Goal: Task Accomplishment & Management: Manage account settings

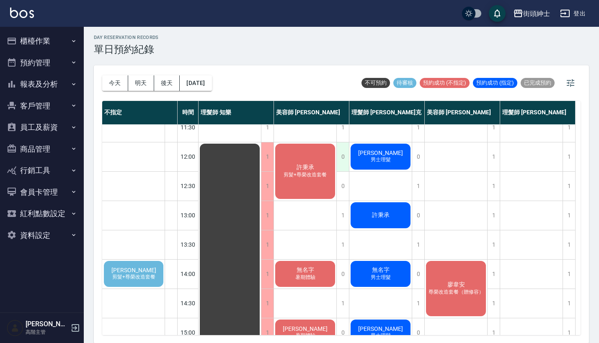
scroll to position [31, 0]
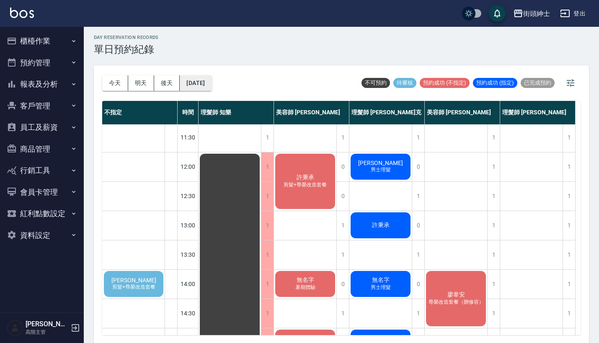
click at [209, 83] on button "[DATE]" at bounding box center [196, 82] width 32 height 15
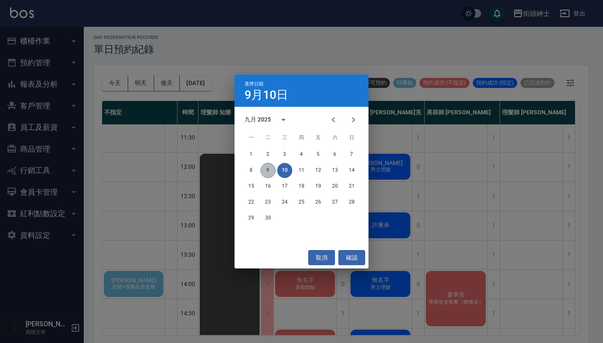
click at [265, 173] on button "9" at bounding box center [267, 170] width 15 height 15
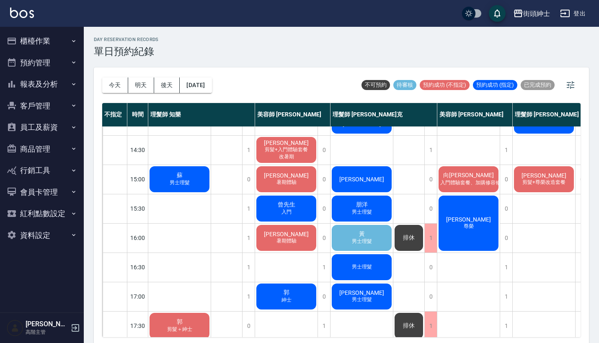
scroll to position [196, 0]
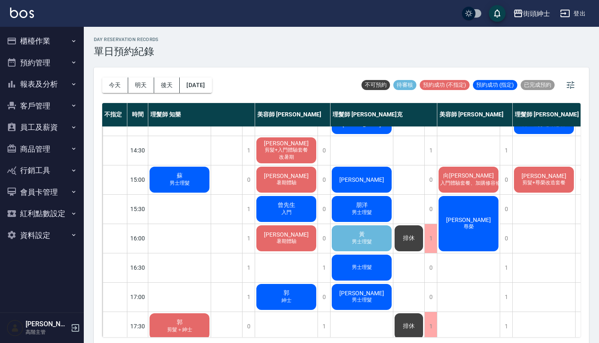
click at [281, 215] on span "入門" at bounding box center [286, 212] width 13 height 7
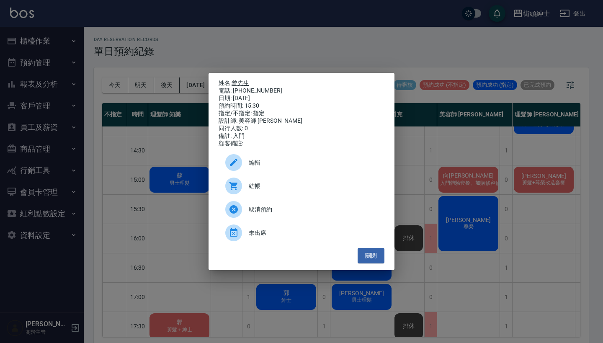
drag, startPoint x: 270, startPoint y: 88, endPoint x: 234, endPoint y: 83, distance: 37.2
click at [234, 83] on div "姓名: 曾先生 電話: [PHONE_NUMBER] 日期: [DATE] 預約時間: 15:30 指定/不指定: 指定 設計師: 美容師 [PERSON_N…" at bounding box center [302, 114] width 166 height 68
copy div "姓名: 曾先生 電話: [PHONE_NUMBER]"
click at [290, 49] on div "姓名: 曾先生 電話: [PHONE_NUMBER] 日期: [DATE] 預約時間: 15:30 指定/不指定: 指定 設計師: 美容師 [PERSON_N…" at bounding box center [301, 171] width 603 height 343
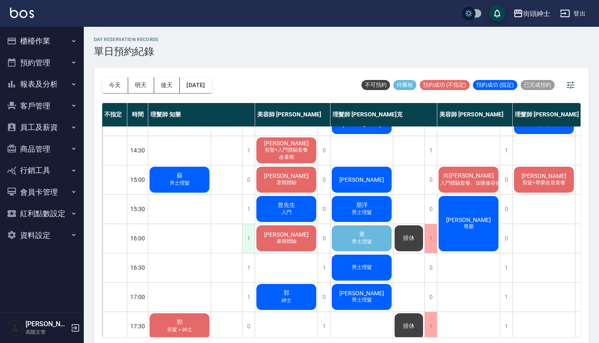
click at [251, 241] on div "1" at bounding box center [248, 238] width 13 height 29
click at [249, 234] on div "1" at bounding box center [248, 238] width 13 height 29
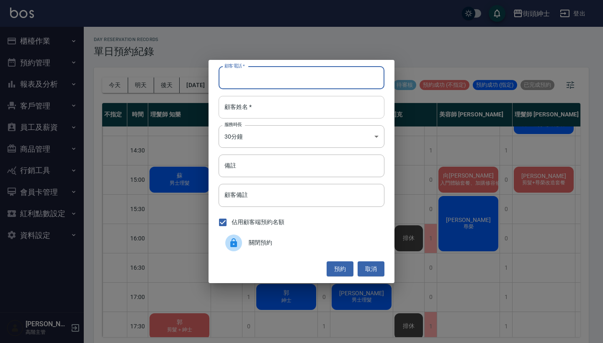
paste input "曾先生 電話: [PHONE_NUMBER]"
type input "曾先生 電話: [PHONE_NUMBER]"
paste input "曾先生 電話: [PHONE_NUMBER]"
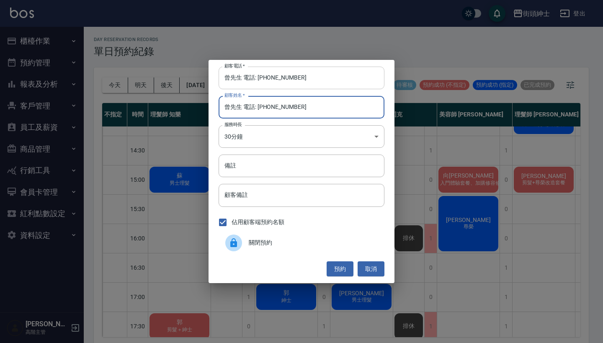
type input "曾先生 電話: [PHONE_NUMBER]"
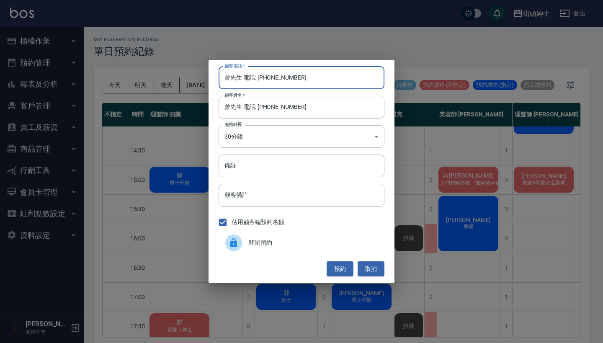
drag, startPoint x: 258, startPoint y: 78, endPoint x: 160, endPoint y: 68, distance: 98.5
click at [160, 68] on div "顧客電話   * 曾先生 電話: [PHONE_NUMBER] 顧客電話   * 顧客姓名   * 曾先生 電話: [PHONE_NUMBER] 顧客姓名  …" at bounding box center [301, 171] width 603 height 343
type input "0963603699"
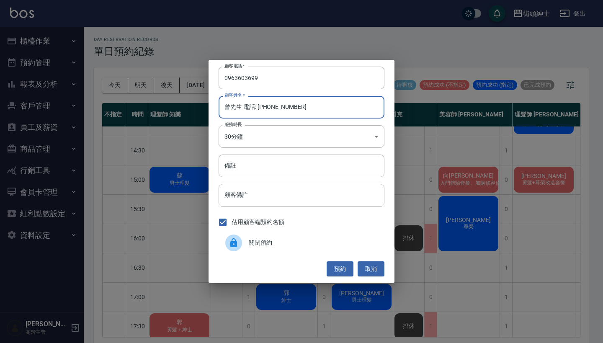
click at [290, 103] on input "曾先生 電話: [PHONE_NUMBER]" at bounding box center [302, 107] width 166 height 23
drag, startPoint x: 290, startPoint y: 103, endPoint x: 268, endPoint y: 103, distance: 21.8
click at [268, 103] on input "曾先生 電話: [PHONE_NUMBER]" at bounding box center [302, 107] width 166 height 23
drag, startPoint x: 313, startPoint y: 111, endPoint x: 240, endPoint y: 108, distance: 73.3
click at [240, 108] on input "曾先生 電話: [PHONE_NUMBER]" at bounding box center [302, 107] width 166 height 23
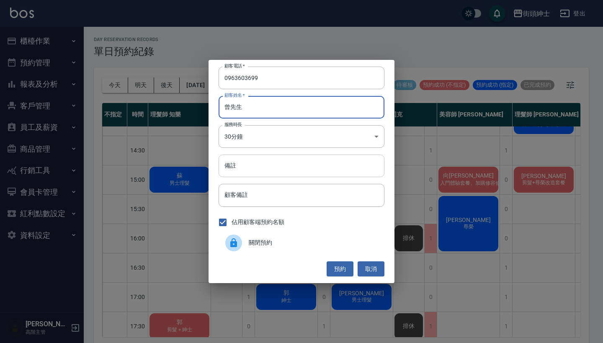
type input "曾先生"
click at [254, 169] on input "備註" at bounding box center [302, 166] width 166 height 23
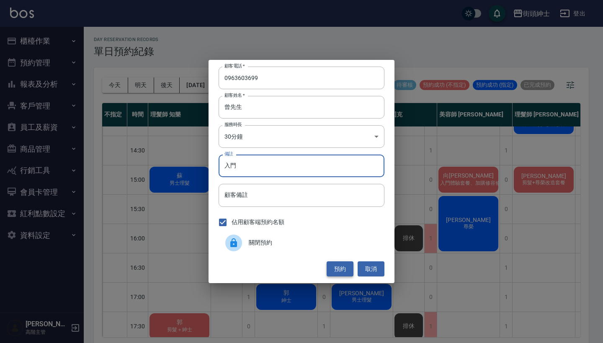
type input "入門"
click at [344, 266] on button "預約" at bounding box center [340, 268] width 27 height 15
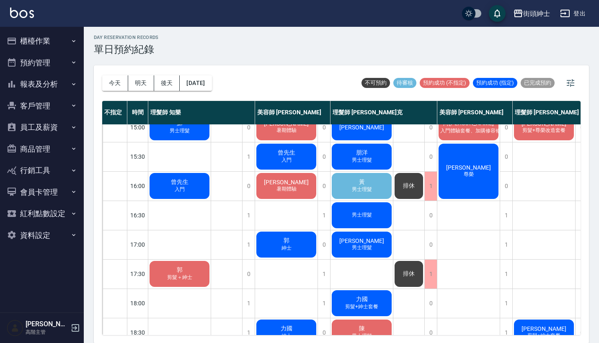
scroll to position [0, 0]
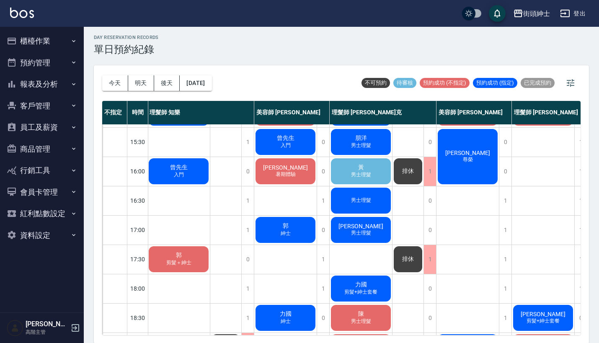
click at [362, 174] on span "男士理髮" at bounding box center [360, 174] width 23 height 7
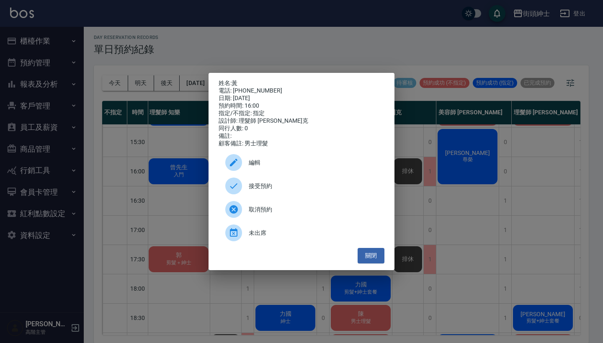
click at [511, 231] on div "姓名: 黃 電話: [PHONE_NUMBER] 日期: [DATE] 預約時間: 16:00 指定/不指定: 指定 設計師: 理髮師 [PERSON_NAM…" at bounding box center [301, 171] width 603 height 343
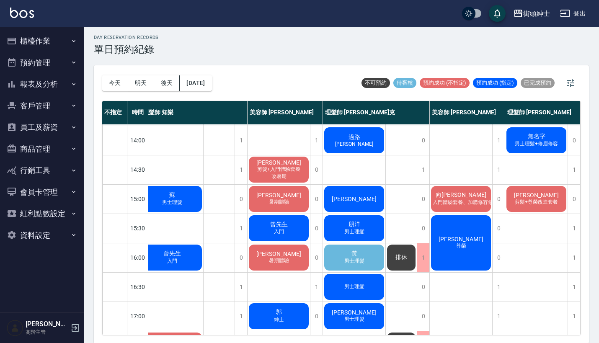
scroll to position [174, 9]
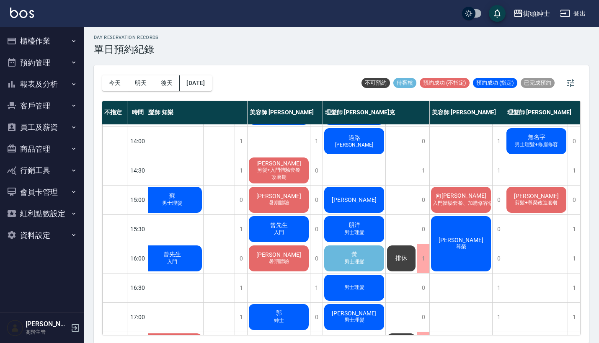
click at [401, 261] on span "排休" at bounding box center [401, 259] width 15 height 8
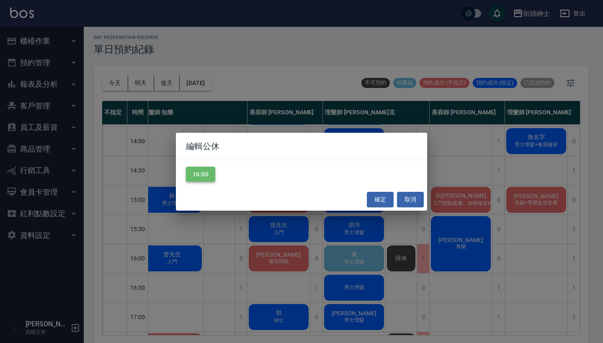
click at [204, 167] on button "16:00" at bounding box center [200, 174] width 29 height 15
click at [379, 200] on button "確定" at bounding box center [380, 199] width 27 height 15
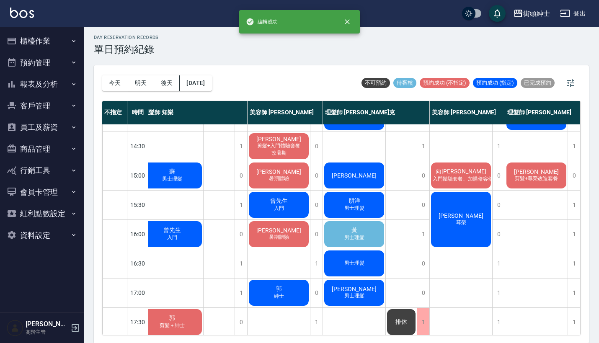
scroll to position [185, 8]
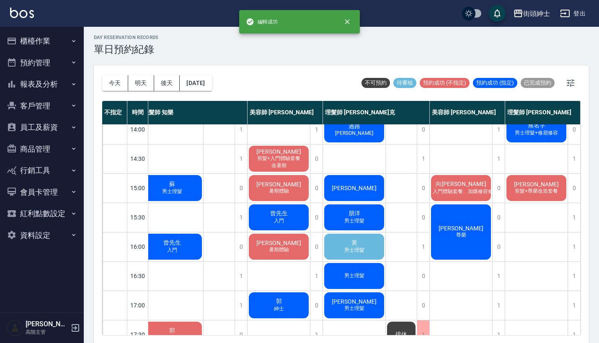
click at [357, 244] on span "黃" at bounding box center [354, 243] width 9 height 8
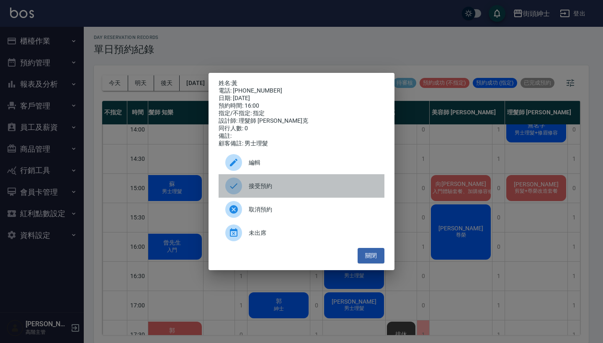
click at [293, 191] on span "接受預約" at bounding box center [313, 186] width 129 height 9
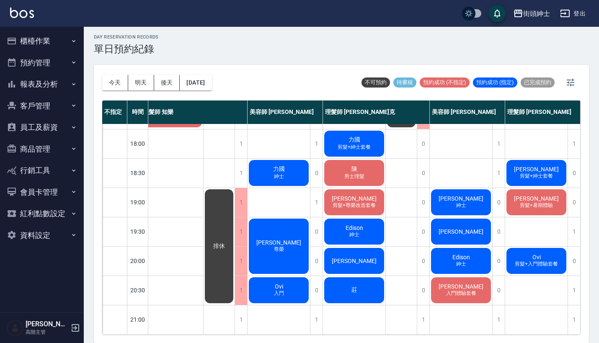
scroll to position [2, 0]
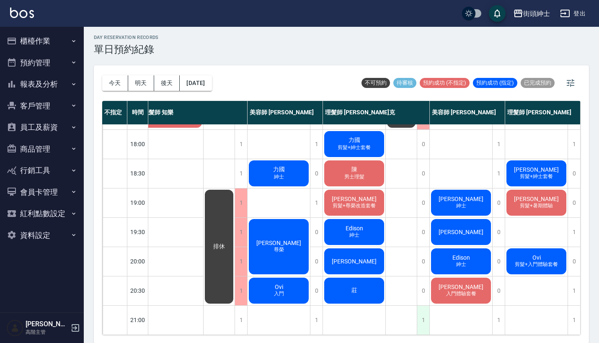
click at [424, 313] on div "1" at bounding box center [423, 320] width 13 height 29
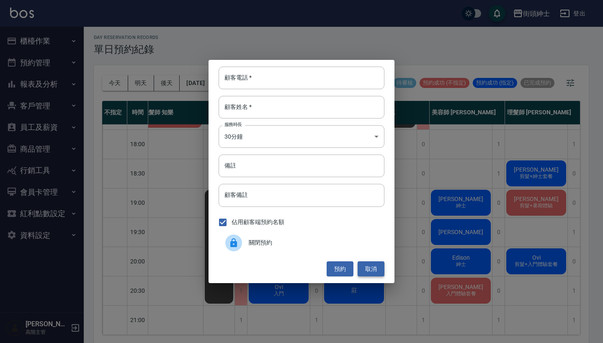
click at [372, 269] on button "取消" at bounding box center [371, 268] width 27 height 15
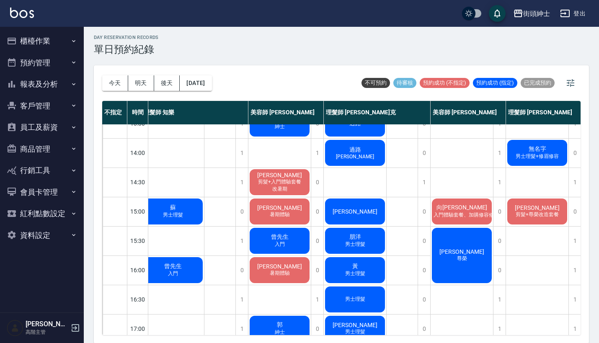
scroll to position [137, 7]
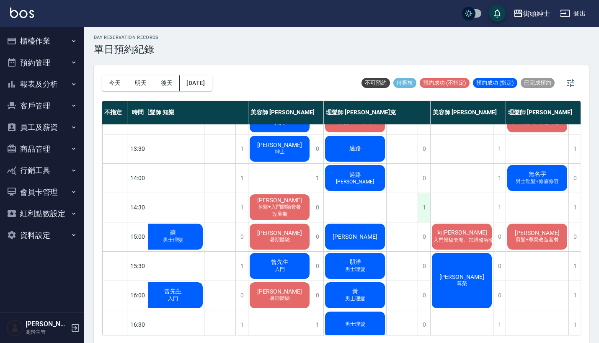
click at [422, 209] on div "1" at bounding box center [423, 207] width 13 height 29
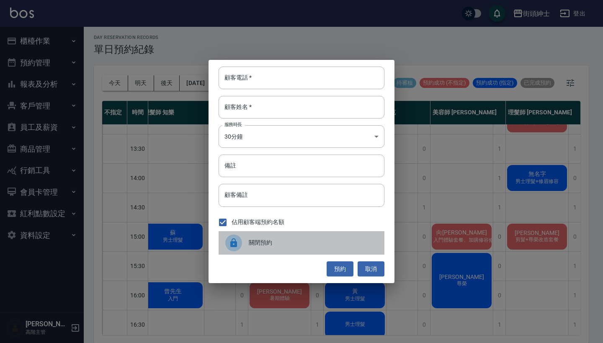
click at [271, 241] on span "關閉預約" at bounding box center [313, 242] width 129 height 9
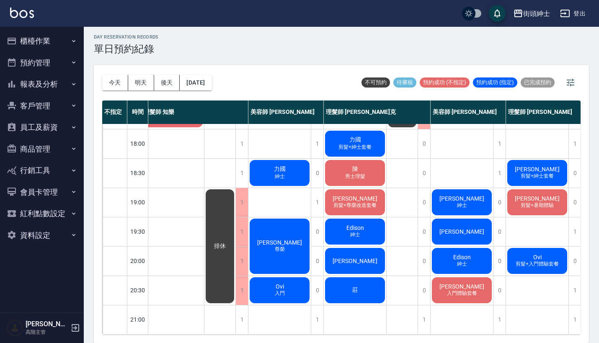
scroll to position [2, 0]
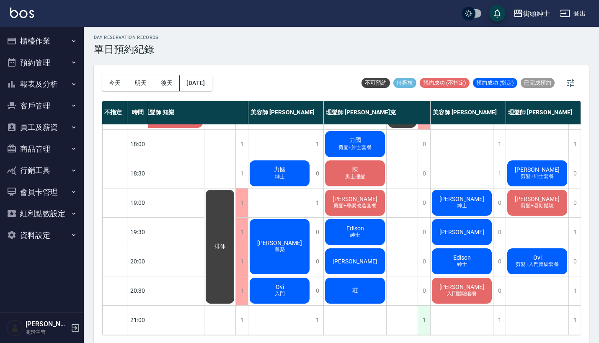
click at [426, 314] on div "1" at bounding box center [423, 320] width 13 height 29
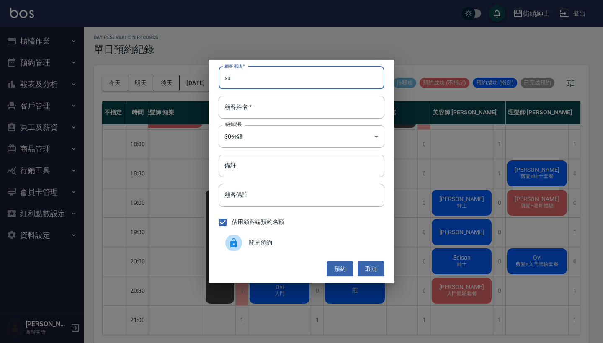
type input "s"
type input "[PERSON_NAME]"
drag, startPoint x: 245, startPoint y: 75, endPoint x: 160, endPoint y: 75, distance: 85.0
click at [162, 75] on div "顧客電話   * 小蘇 顧客電話   * 顧客姓名   * 顧客姓名   * 服務時長 30分鐘 1 服務時長 備註 備註 顧客備註 顧客備註 佔用顧客端預約…" at bounding box center [301, 171] width 603 height 343
click at [227, 100] on div "顧客姓名   * 顧客姓名   *" at bounding box center [302, 107] width 166 height 23
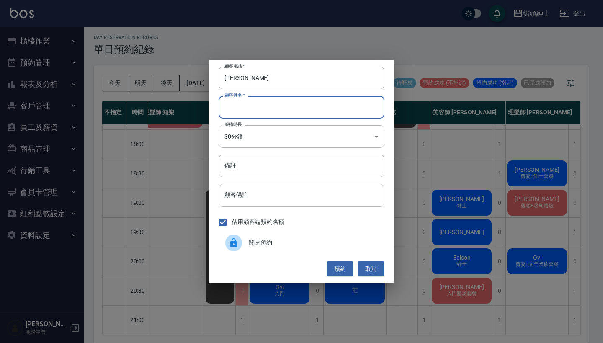
paste input "[PERSON_NAME]"
type input "[PERSON_NAME]"
click at [336, 265] on button "預約" at bounding box center [340, 268] width 27 height 15
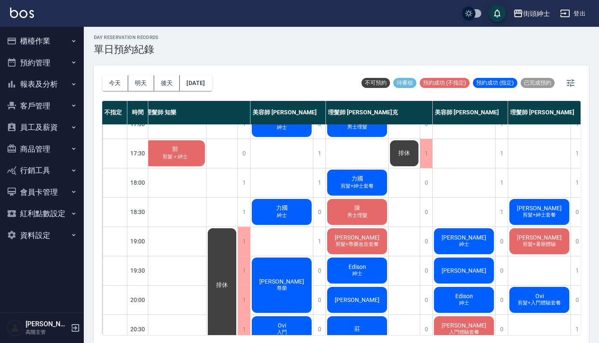
scroll to position [334, 5]
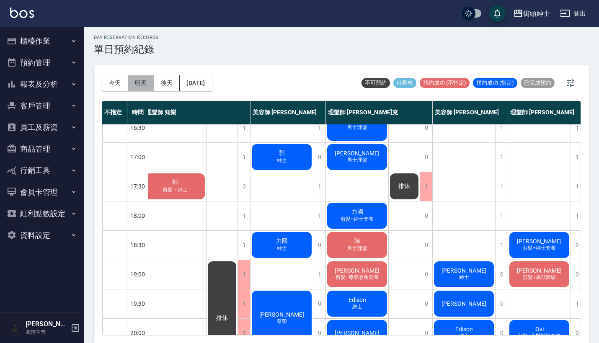
click at [144, 84] on button "明天" at bounding box center [141, 82] width 26 height 15
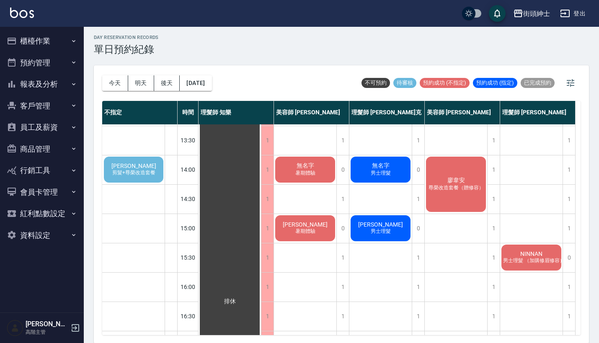
scroll to position [103, 0]
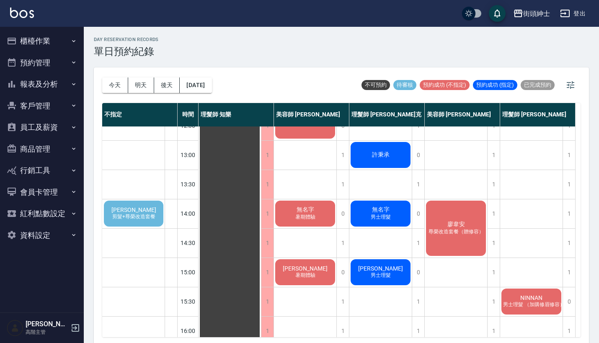
click at [297, 208] on span "無名字" at bounding box center [305, 210] width 21 height 8
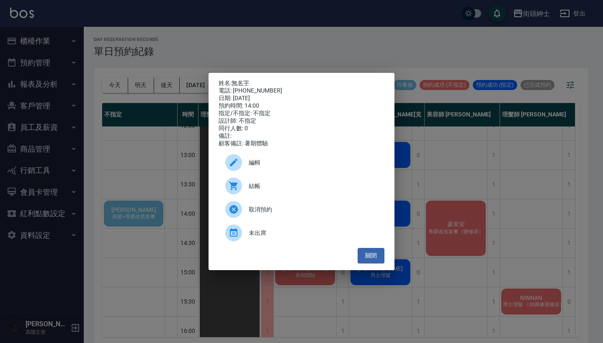
click at [455, 182] on div "姓名: 無名字 電話: [PHONE_NUMBER] 日期: [DATE] 預約時間: 14:00 指定/不指定: 不指定 設計師: 不指定 同行人數: 0 …" at bounding box center [301, 171] width 603 height 343
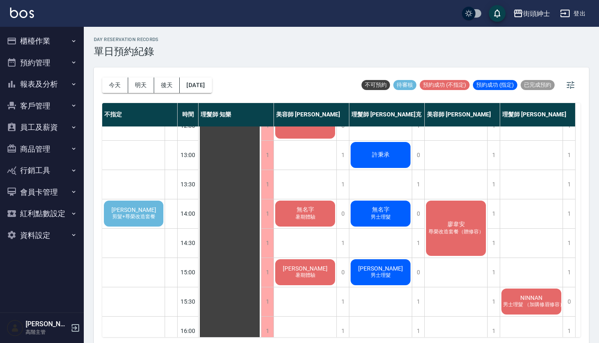
click at [383, 206] on span "無名字" at bounding box center [380, 210] width 21 height 8
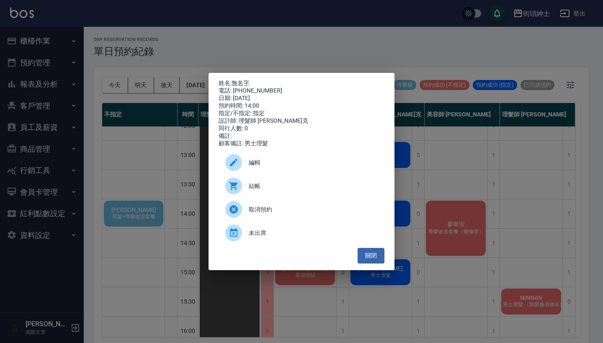
click at [483, 189] on div "姓名: 無名字 電話: [PHONE_NUMBER] 日期: [DATE] 預約時間: 14:00 指定/不指定: 指定 設計師: 理髮師 [PERSON_N…" at bounding box center [301, 171] width 603 height 343
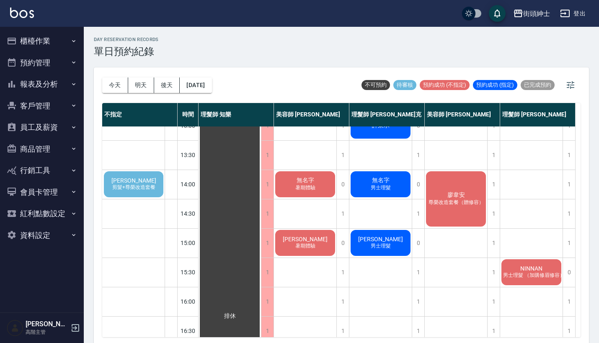
scroll to position [133, 0]
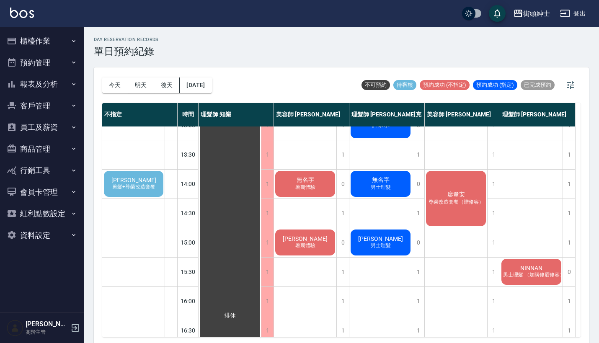
click at [327, 234] on div "[PERSON_NAME] 暑期體驗" at bounding box center [305, 242] width 62 height 28
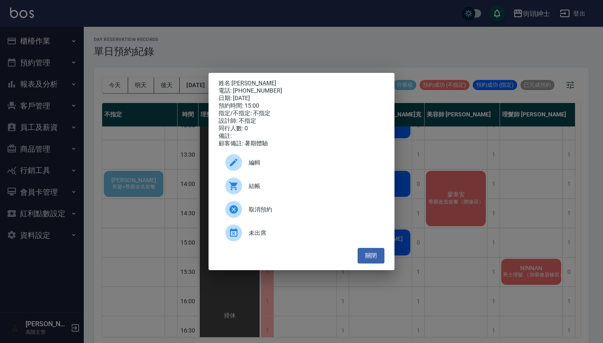
click at [281, 167] on span "編輯" at bounding box center [313, 162] width 129 height 9
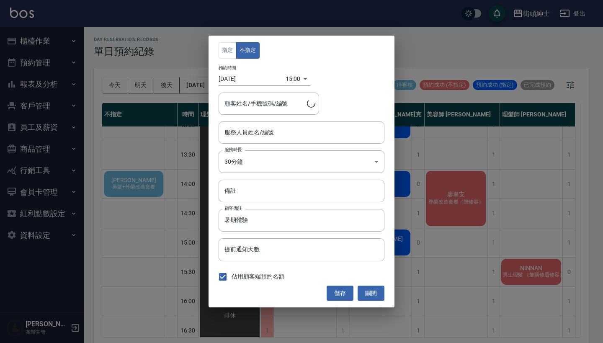
type input "美容師 [PERSON_NAME](無代號)"
type input "[PERSON_NAME]/0983951270"
click at [278, 129] on input "美容師 [PERSON_NAME](無代號)" at bounding box center [295, 132] width 146 height 15
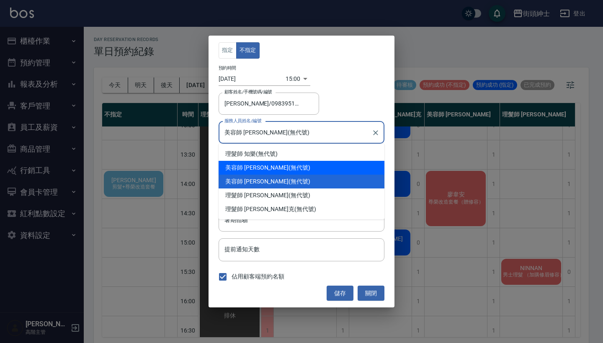
click at [267, 167] on div "美容師 [PERSON_NAME] (無代號)" at bounding box center [302, 168] width 166 height 14
type input "美容師 [PERSON_NAME](無代號)"
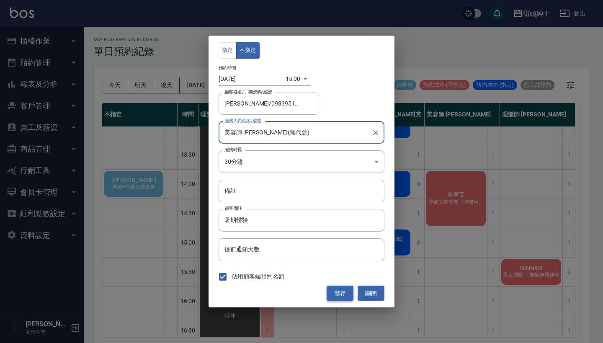
click at [337, 292] on button "儲存" at bounding box center [340, 293] width 27 height 15
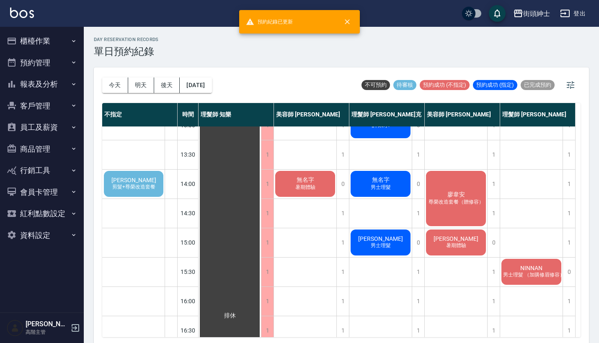
click at [134, 181] on span "[PERSON_NAME]" at bounding box center [134, 180] width 48 height 7
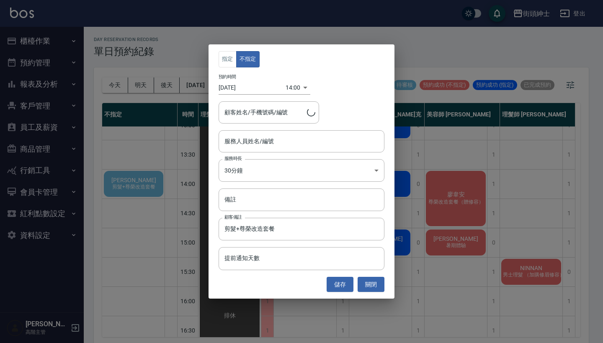
type input "[PERSON_NAME]/0983516269"
click at [264, 139] on input "服務人員姓名/編號" at bounding box center [301, 141] width 158 height 15
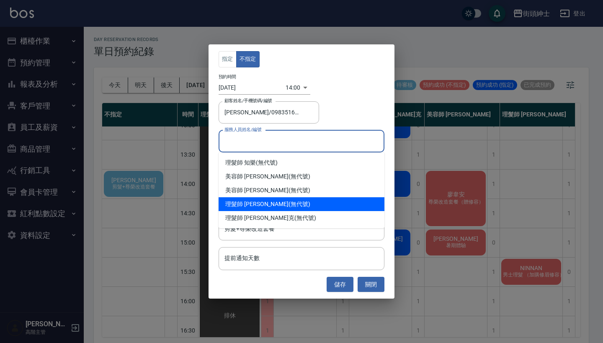
click at [260, 201] on div "理髮師 [PERSON_NAME] (無代號)" at bounding box center [302, 204] width 166 height 14
type input "理髮師 [PERSON_NAME](無代號)"
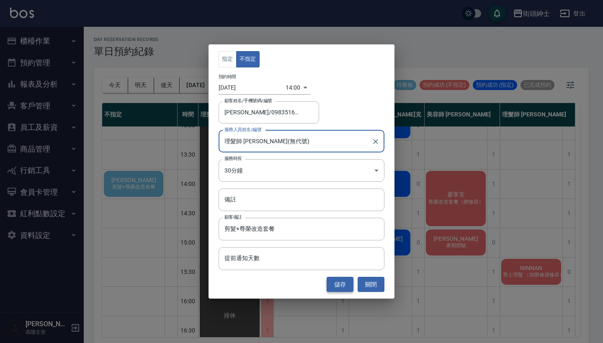
click at [344, 281] on button "儲存" at bounding box center [340, 284] width 27 height 15
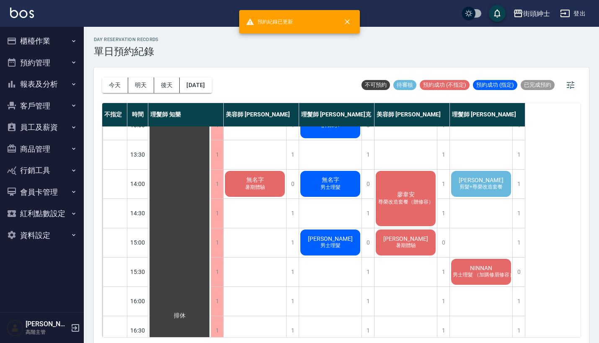
click at [491, 178] on span "[PERSON_NAME]" at bounding box center [481, 180] width 48 height 7
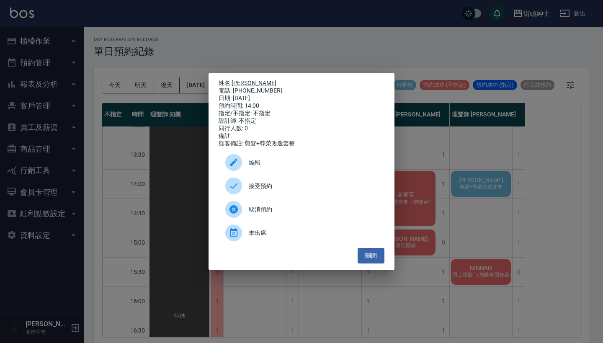
click at [325, 191] on span "接受預約" at bounding box center [313, 186] width 129 height 9
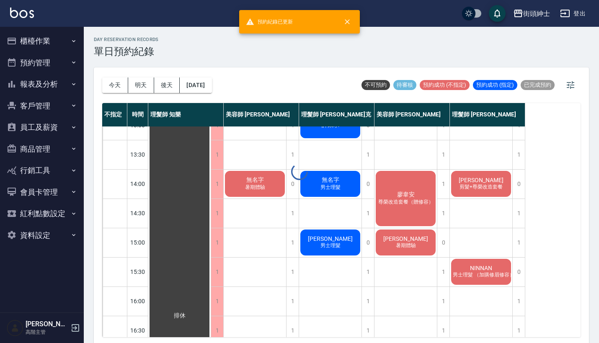
click at [487, 179] on span "[PERSON_NAME]" at bounding box center [481, 180] width 48 height 7
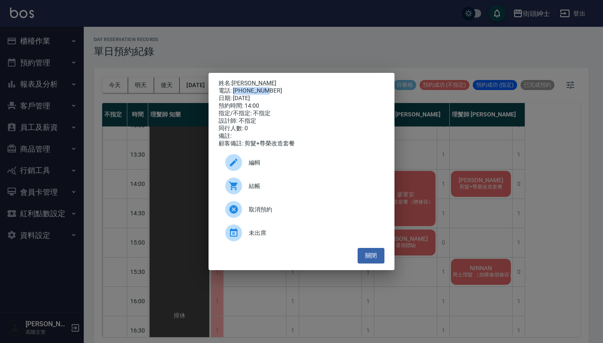
drag, startPoint x: 234, startPoint y: 88, endPoint x: 268, endPoint y: 87, distance: 34.3
click at [268, 87] on div "電話: [PHONE_NUMBER]" at bounding box center [302, 91] width 166 height 8
copy div "0983516269"
click at [365, 260] on button "關閉" at bounding box center [371, 255] width 27 height 15
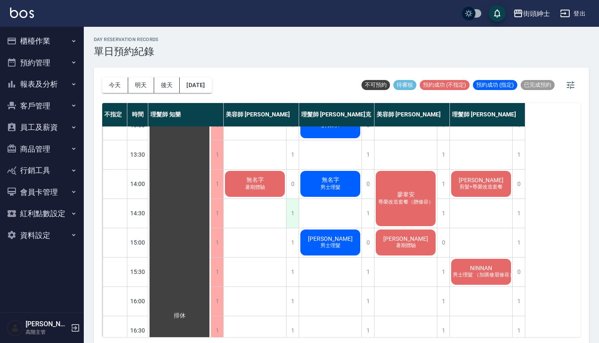
click at [290, 219] on div "1" at bounding box center [292, 213] width 13 height 29
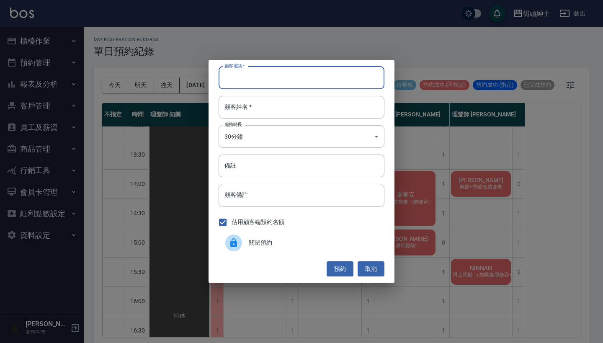
paste input "0983516269"
type input "0983516269"
click at [264, 93] on div "顧客電話   * [PHONE_NUMBER] 顧客電話   * 顧客姓名   * 顧客姓名   * 服務時長 30分鐘 1 服務時長 備註 備註 顧客備註 …" at bounding box center [302, 171] width 186 height 223
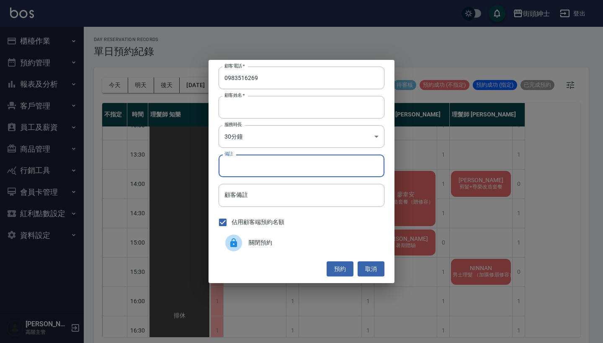
click at [273, 167] on input "備註" at bounding box center [302, 166] width 166 height 23
type input "尊榮"
click at [343, 271] on button "預約" at bounding box center [340, 268] width 27 height 15
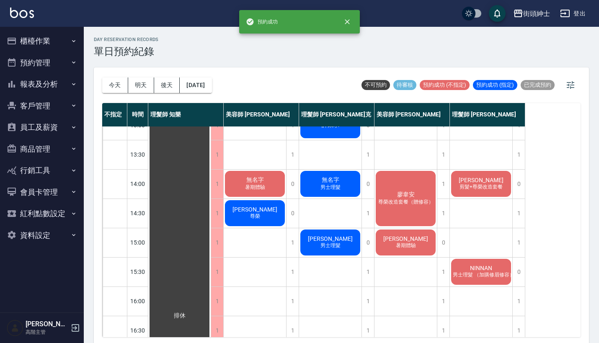
click at [261, 222] on div "[PERSON_NAME]" at bounding box center [255, 213] width 62 height 28
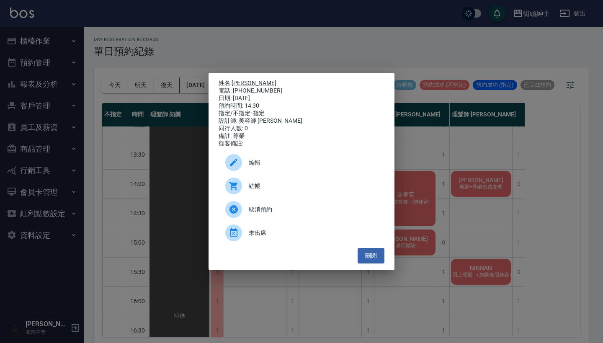
click at [269, 160] on div "編輯" at bounding box center [302, 162] width 166 height 23
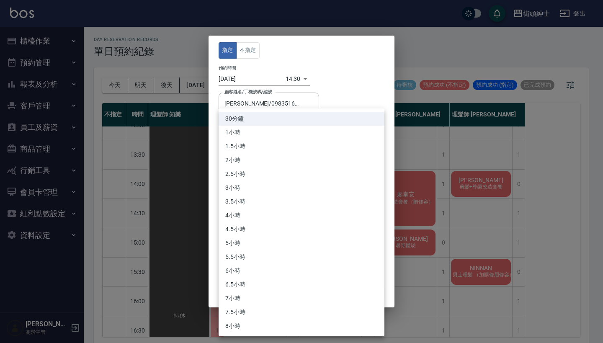
click at [263, 157] on body "街頭紳士 登出 櫃檯作業 打帳單 帳單列表 掛單列表 座位開單 營業儀表板 現金收支登錄 高階收支登錄 材料自購登錄 每日結帳 排班表 現場電腦打卡 掃碼打卡…" at bounding box center [301, 172] width 603 height 345
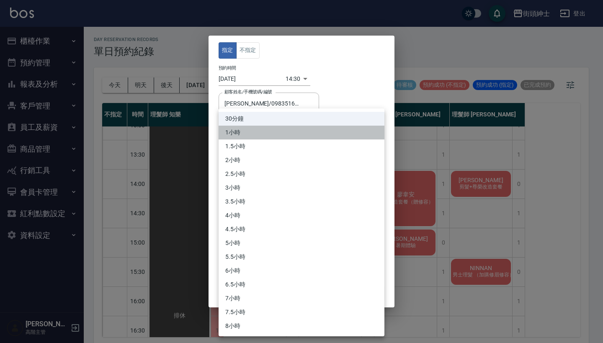
click at [252, 131] on li "1小時" at bounding box center [302, 133] width 166 height 14
type input "2"
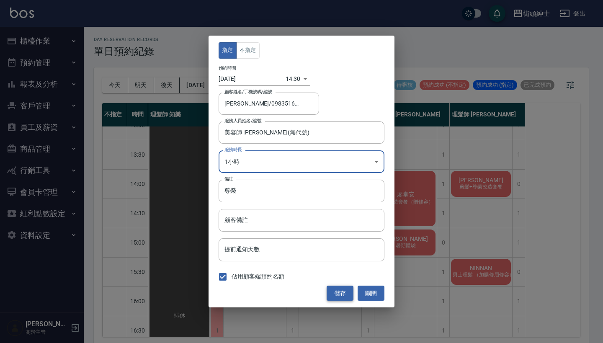
click at [344, 294] on button "儲存" at bounding box center [340, 293] width 27 height 15
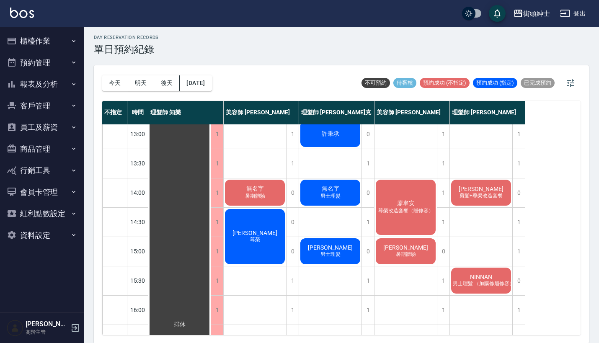
scroll to position [61, 0]
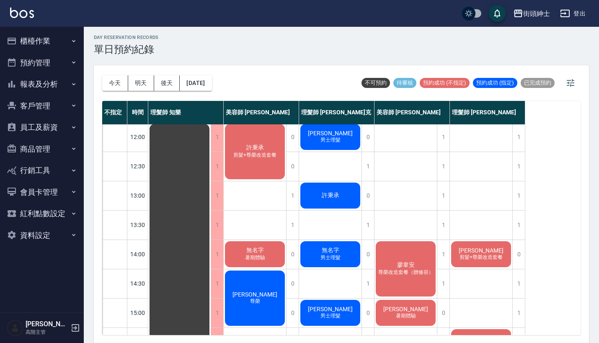
click at [258, 283] on div "[PERSON_NAME]" at bounding box center [255, 298] width 62 height 58
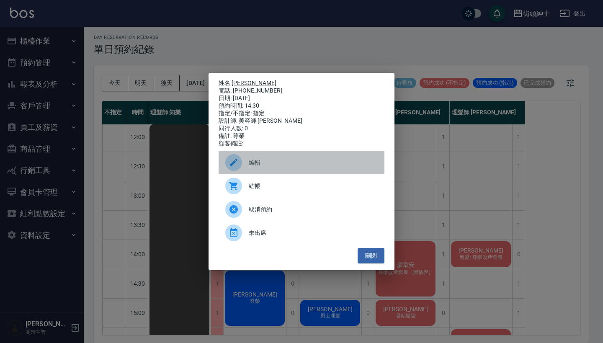
click at [278, 167] on span "編輯" at bounding box center [313, 162] width 129 height 9
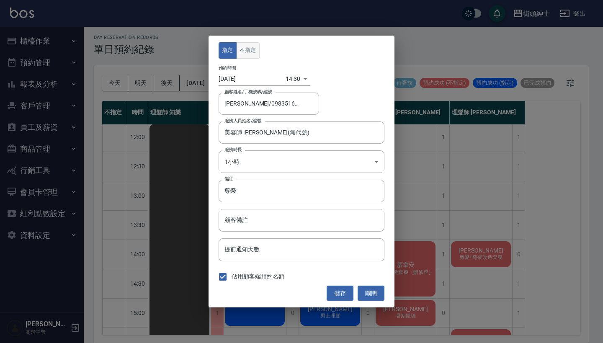
click at [250, 52] on button "不指定" at bounding box center [247, 50] width 23 height 16
click at [340, 292] on button "儲存" at bounding box center [340, 293] width 27 height 15
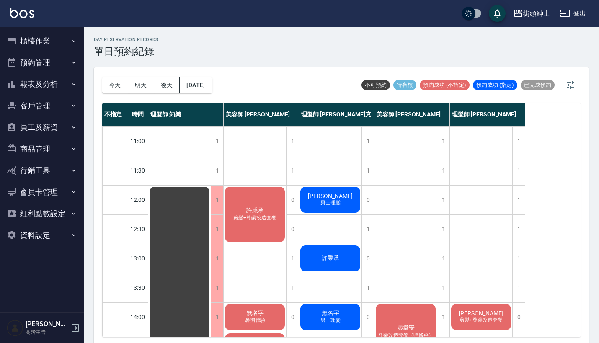
scroll to position [0, 0]
click at [112, 84] on button "今天" at bounding box center [115, 84] width 26 height 15
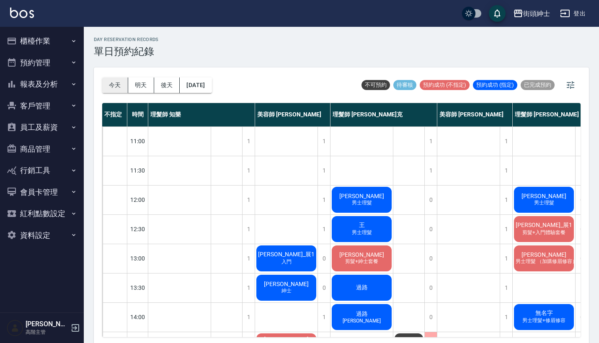
click at [119, 87] on button "今天" at bounding box center [115, 84] width 26 height 15
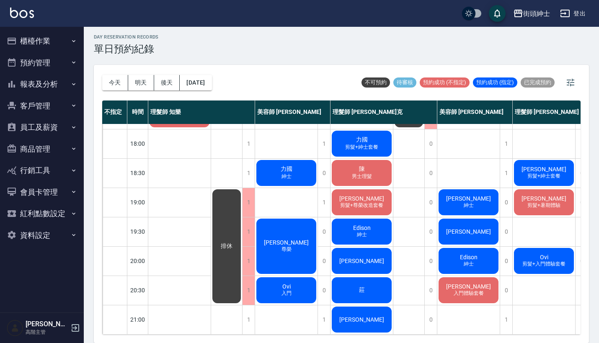
scroll to position [326, 0]
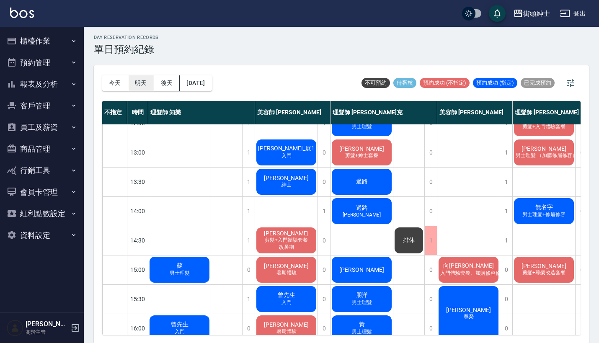
click at [148, 90] on button "明天" at bounding box center [141, 82] width 26 height 15
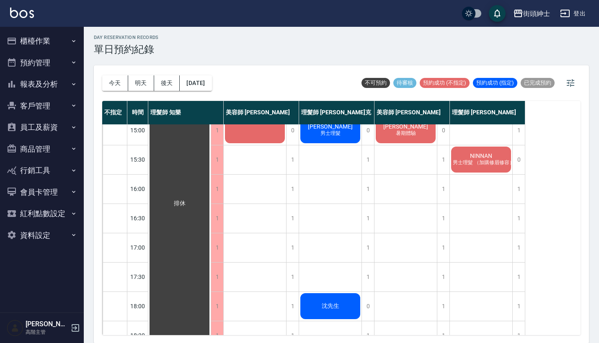
scroll to position [309, 0]
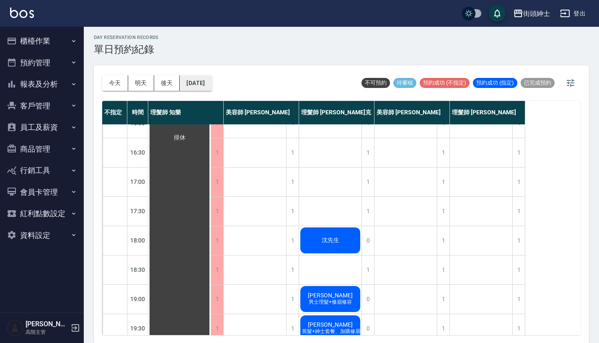
click at [188, 83] on button "[DATE]" at bounding box center [196, 82] width 32 height 15
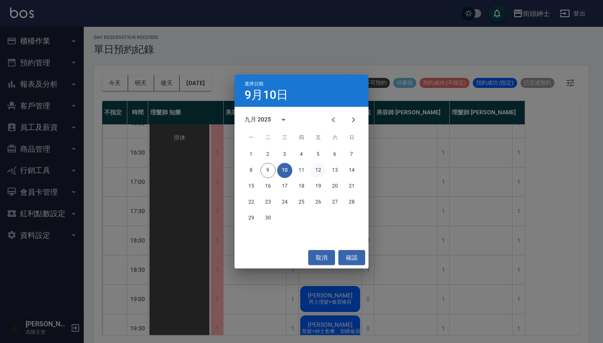
click at [321, 172] on button "12" at bounding box center [318, 170] width 15 height 15
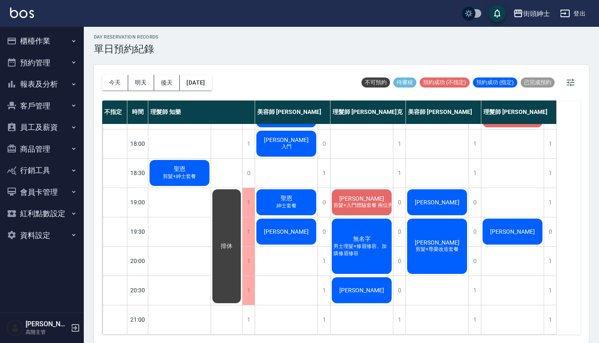
scroll to position [2, 0]
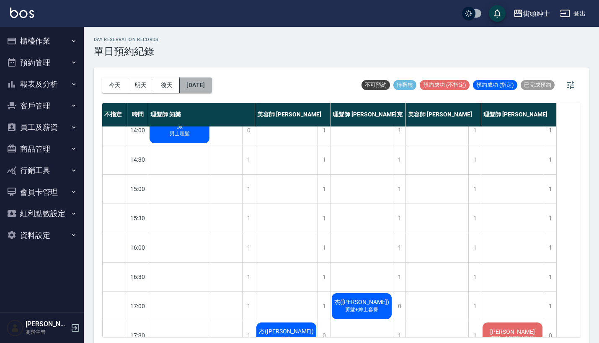
click at [211, 86] on button "[DATE]" at bounding box center [196, 84] width 32 height 15
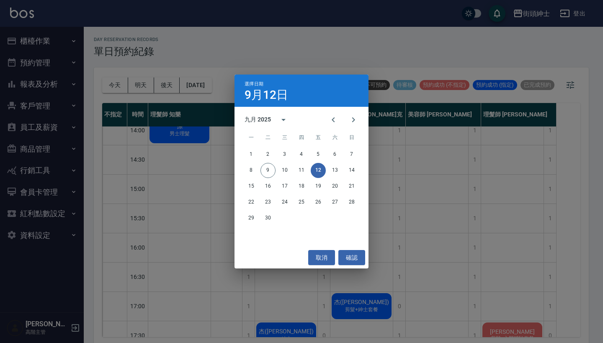
click at [349, 64] on div "選擇日期 [DATE] 九月 2025 一 二 三 四 五 六 日 1 2 3 4 5 6 7 8 9 10 11 12 13 14 15 16 17 18 …" at bounding box center [301, 171] width 603 height 343
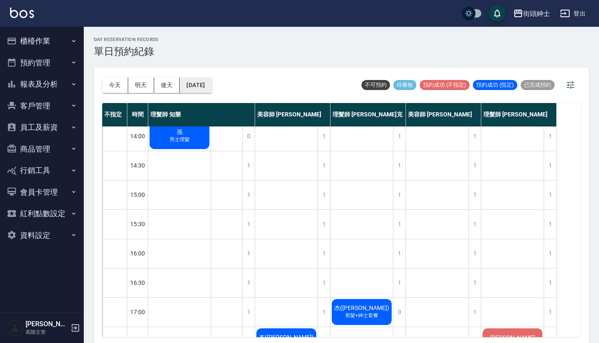
drag, startPoint x: 324, startPoint y: 224, endPoint x: 225, endPoint y: 81, distance: 174.3
click at [211, 81] on button "[DATE]" at bounding box center [196, 84] width 32 height 15
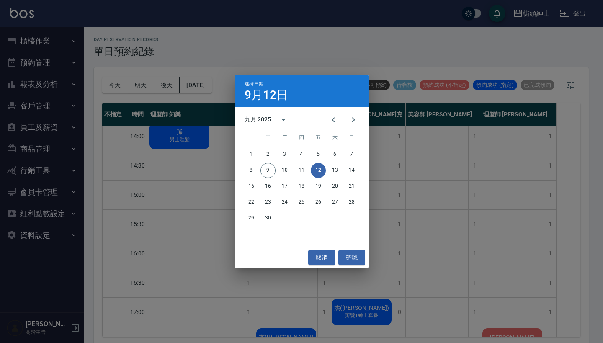
click at [343, 65] on div "選擇日期 [DATE] 九月 2025 一 二 三 四 五 六 日 1 2 3 4 5 6 7 8 9 10 11 12 13 14 15 16 17 18 …" at bounding box center [301, 171] width 603 height 343
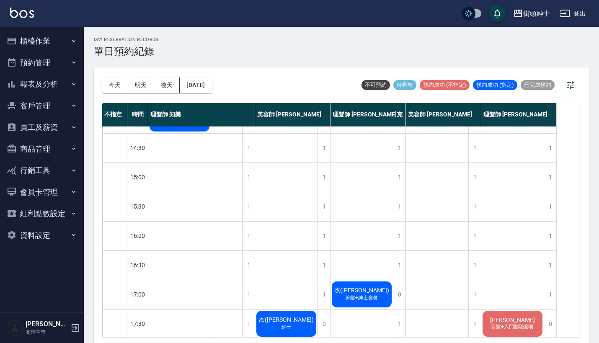
click at [109, 76] on div "[DATE] [DATE] [DATE] [DATE]" at bounding box center [157, 85] width 110 height 36
click at [109, 86] on button "今天" at bounding box center [115, 84] width 26 height 15
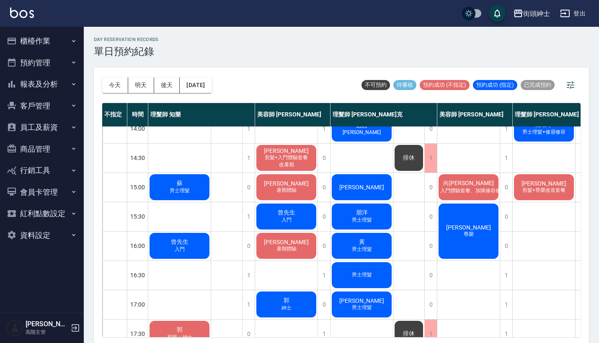
click at [298, 212] on div "曾先生 入門" at bounding box center [286, 216] width 62 height 28
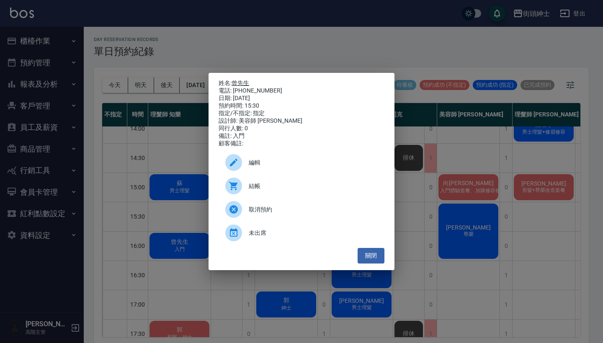
drag, startPoint x: 268, startPoint y: 89, endPoint x: 235, endPoint y: 81, distance: 33.5
click at [234, 81] on div "姓名: 曾先生 電話: [PHONE_NUMBER] 日期: [DATE] 預約時間: 15:30 指定/不指定: 指定 設計師: 美容師 [PERSON_N…" at bounding box center [302, 114] width 166 height 68
copy div "姓名: 曾先生 電話: [PHONE_NUMBER]"
click at [262, 45] on div "姓名: 曾先生 電話: [PHONE_NUMBER] 日期: [DATE] 預約時間: 15:30 指定/不指定: 指定 設計師: 美容師 [PERSON_N…" at bounding box center [301, 171] width 603 height 343
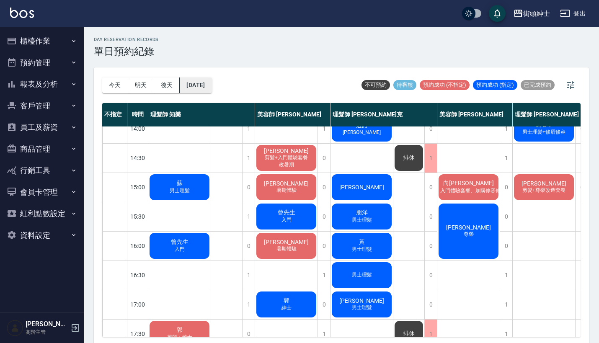
click at [198, 90] on button "[DATE]" at bounding box center [196, 84] width 32 height 15
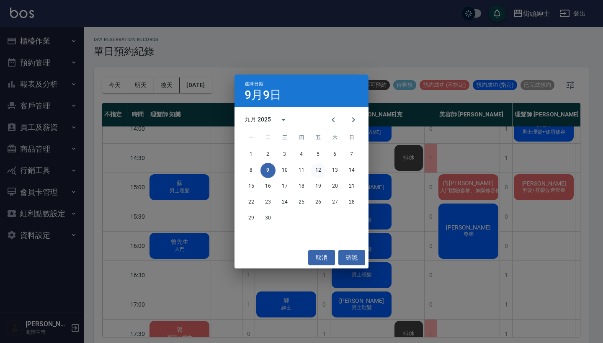
click at [318, 166] on button "12" at bounding box center [318, 170] width 15 height 15
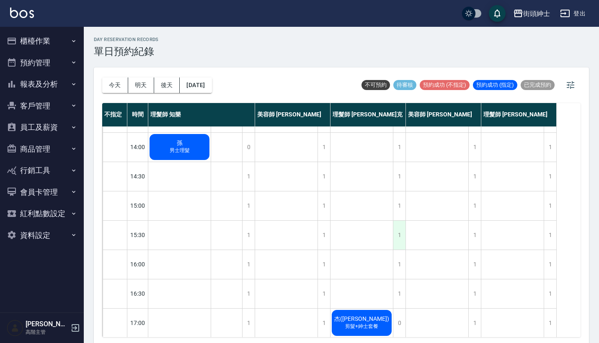
click at [396, 236] on div "1" at bounding box center [399, 235] width 13 height 29
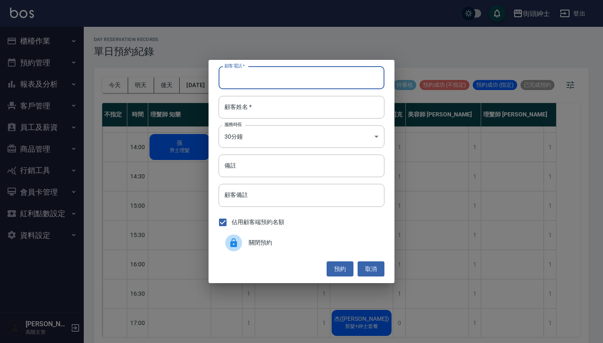
paste input "曾先生 電話: [PHONE_NUMBER]"
type input "曾先生 電話: [PHONE_NUMBER]"
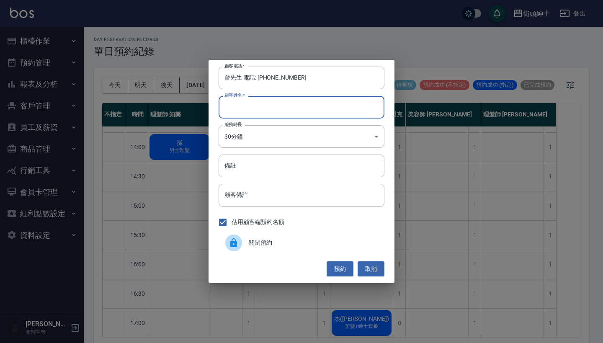
paste input "曾先生 電話: [PHONE_NUMBER]"
type input "曾先生 電話: [PHONE_NUMBER]"
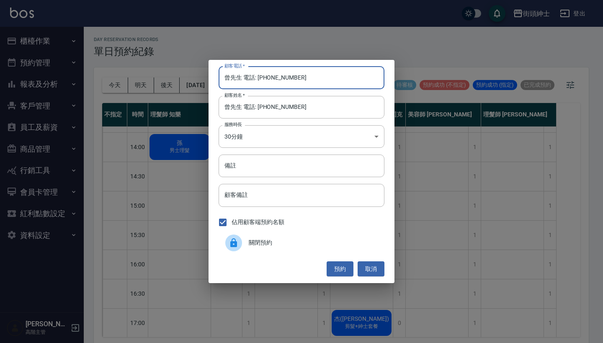
drag, startPoint x: 257, startPoint y: 77, endPoint x: 192, endPoint y: 77, distance: 64.9
click at [192, 77] on div "顧客電話   * 曾先生 電話: [PHONE_NUMBER] 顧客電話   * 顧客姓名   * 曾先生 電話: [PHONE_NUMBER] 顧客姓名  …" at bounding box center [301, 171] width 603 height 343
type input "0963603699"
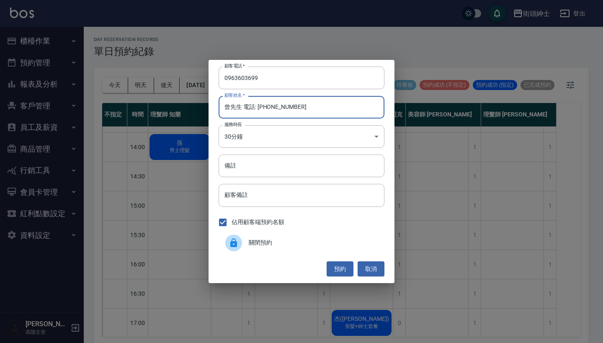
drag, startPoint x: 299, startPoint y: 113, endPoint x: 246, endPoint y: 107, distance: 53.9
click at [245, 108] on input "曾先生 電話: [PHONE_NUMBER]" at bounding box center [302, 107] width 166 height 23
type input "曾先生"
click at [267, 164] on input "備註" at bounding box center [302, 166] width 166 height 23
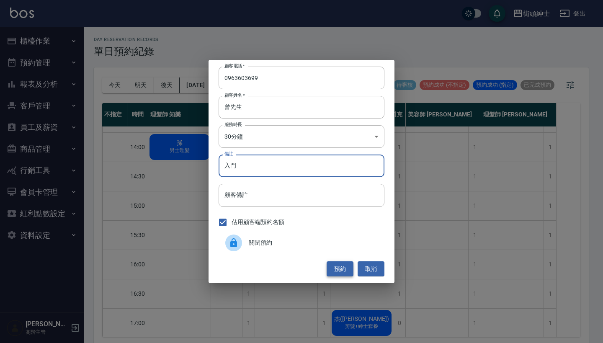
type input "入門"
click at [331, 273] on button "預約" at bounding box center [340, 268] width 27 height 15
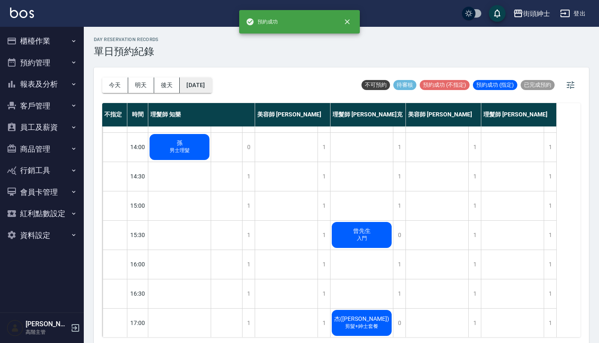
click at [206, 85] on button "[DATE]" at bounding box center [196, 84] width 32 height 15
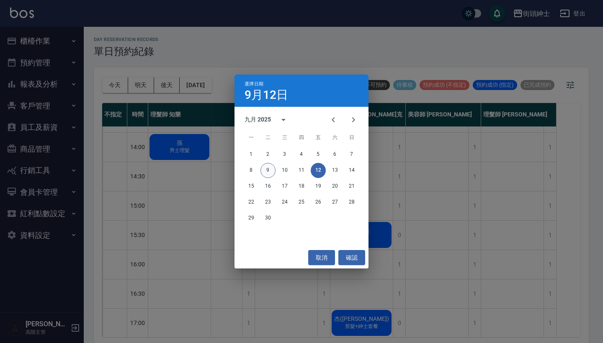
click at [265, 172] on button "9" at bounding box center [267, 170] width 15 height 15
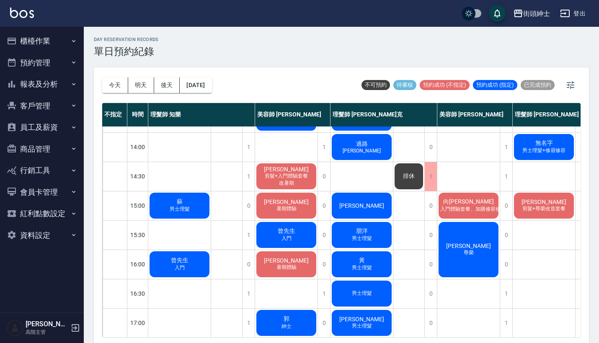
click at [186, 264] on span "曾先生" at bounding box center [179, 261] width 21 height 8
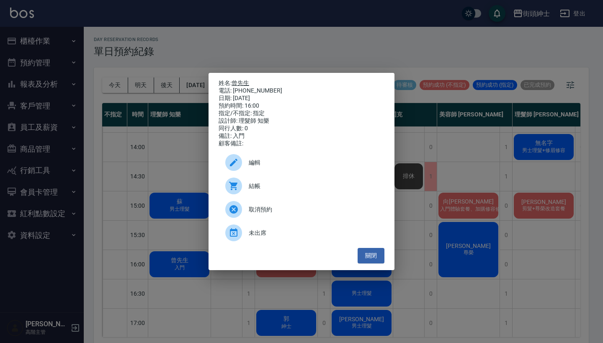
drag, startPoint x: 269, startPoint y: 90, endPoint x: 236, endPoint y: 80, distance: 34.7
click at [236, 80] on div "姓名: 曾先生 電話: [PHONE_NUMBER] 日期: [DATE] 預約時間: 16:00 指定/不指定: 指定 設計師: 理髮師 知樂 同行人數: …" at bounding box center [302, 114] width 166 height 68
copy div "姓名: 曾先生 電話: [PHONE_NUMBER]"
click at [263, 47] on div "姓名: 曾先生 電話: [PHONE_NUMBER] 日期: [DATE] 預約時間: 16:00 指定/不指定: 指定 設計師: 理髮師 知樂 同行人數: …" at bounding box center [301, 171] width 603 height 343
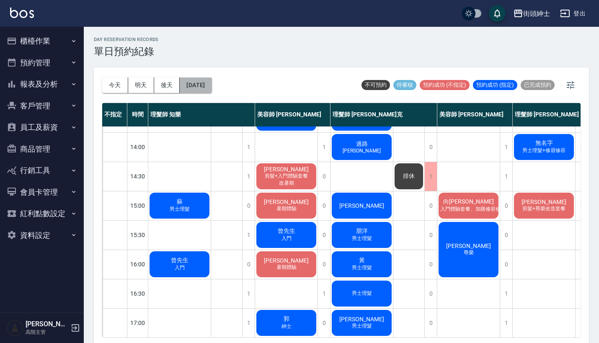
click at [211, 80] on button "[DATE]" at bounding box center [196, 84] width 32 height 15
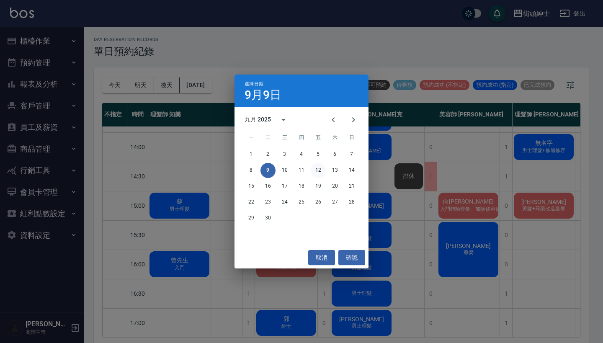
click at [317, 174] on button "12" at bounding box center [318, 170] width 15 height 15
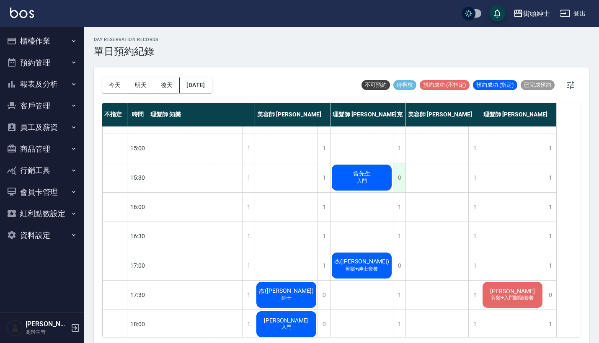
scroll to position [231, 0]
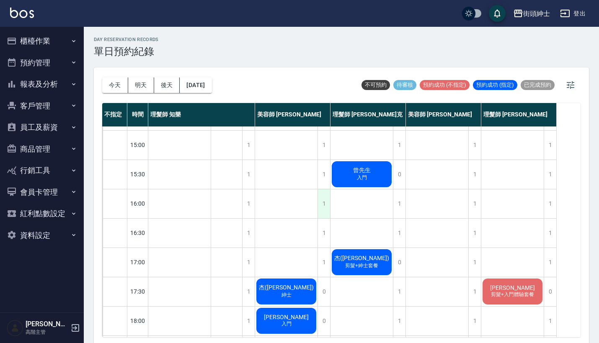
click at [323, 207] on div "1" at bounding box center [323, 203] width 13 height 29
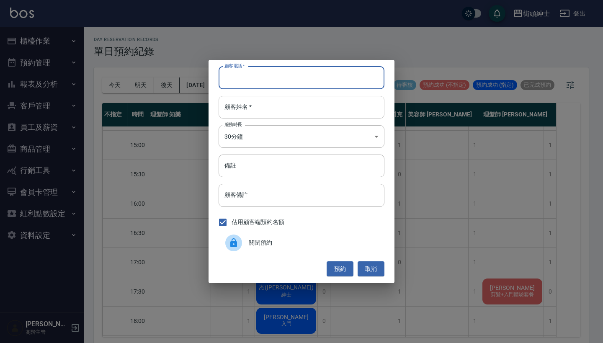
paste input "曾先生 電話: [PHONE_NUMBER]"
type input "曾先生 電話: [PHONE_NUMBER]"
paste input "曾先生 電話: [PHONE_NUMBER]"
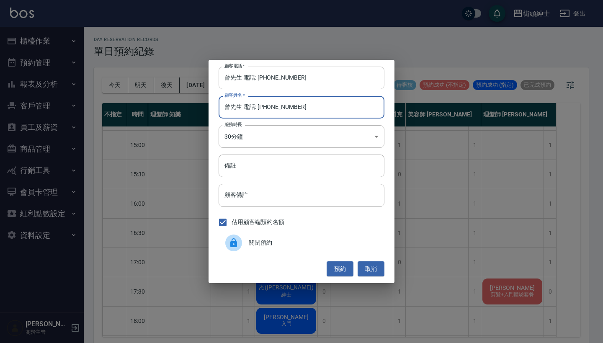
type input "曾先生 電話: [PHONE_NUMBER]"
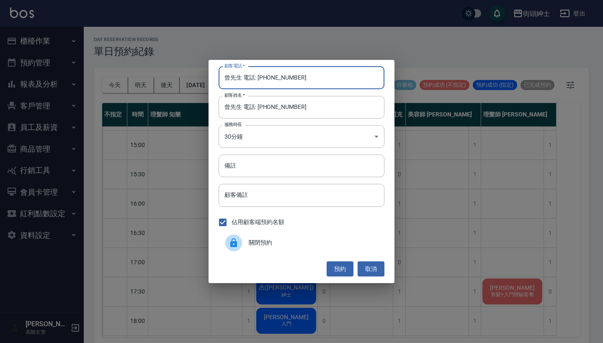
drag, startPoint x: 258, startPoint y: 78, endPoint x: 196, endPoint y: 81, distance: 62.9
click at [196, 81] on div "顧客電話   * 曾先生 電話: [PHONE_NUMBER] 顧客電話   * 顧客姓名   * 曾先生 電話: [PHONE_NUMBER] 顧客姓名  …" at bounding box center [301, 171] width 603 height 343
type input "0963603699"
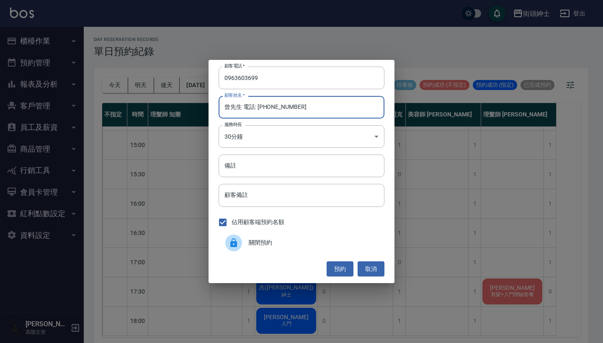
drag, startPoint x: 317, startPoint y: 110, endPoint x: 240, endPoint y: 106, distance: 77.2
click at [240, 106] on input "曾先生 電話: [PHONE_NUMBER]" at bounding box center [302, 107] width 166 height 23
type input "曾先生"
click at [300, 170] on input "備註" at bounding box center [302, 166] width 166 height 23
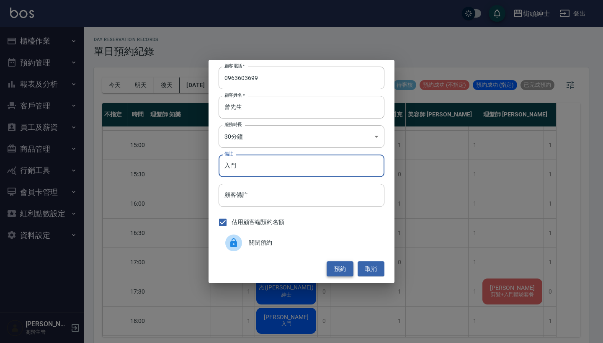
type input "入門"
click at [338, 270] on button "預約" at bounding box center [340, 268] width 27 height 15
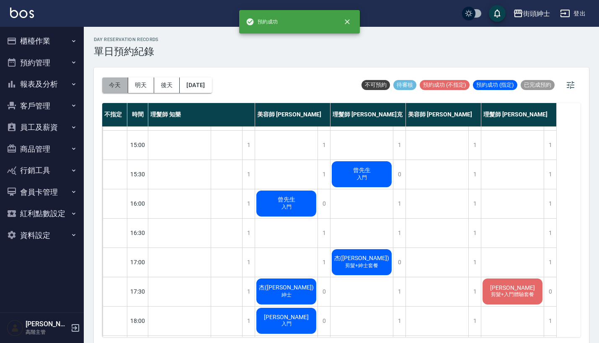
click at [114, 87] on button "今天" at bounding box center [115, 84] width 26 height 15
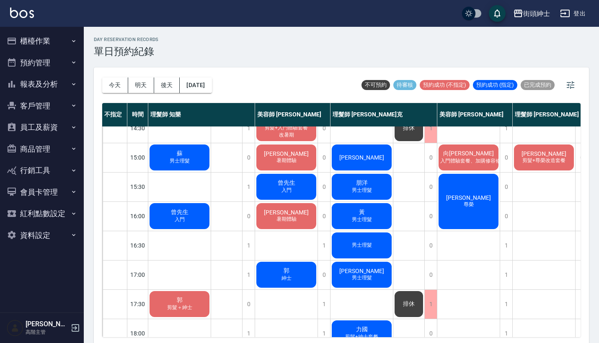
scroll to position [207, 0]
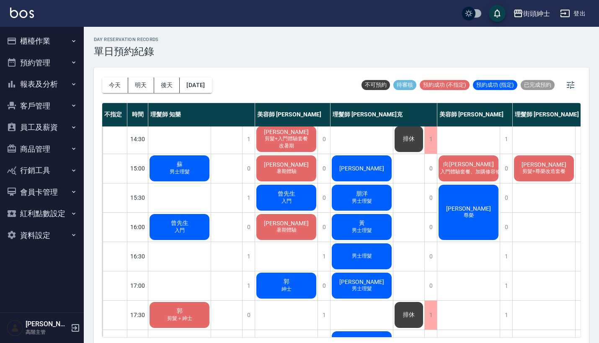
click at [285, 198] on span "入門" at bounding box center [286, 201] width 13 height 7
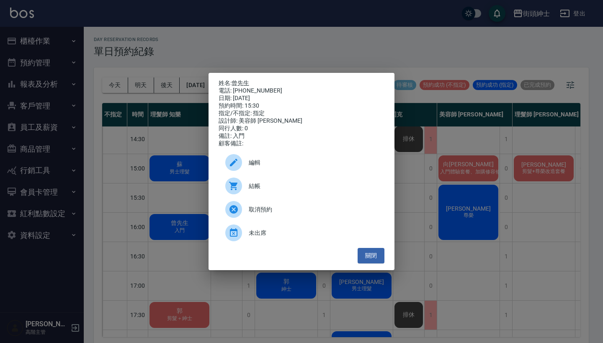
click at [245, 216] on div at bounding box center [236, 209] width 23 height 17
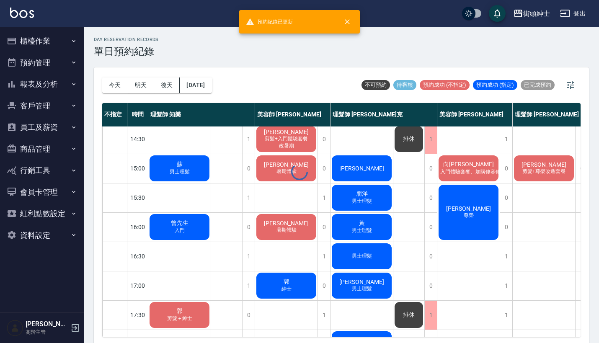
click at [188, 221] on div at bounding box center [299, 171] width 599 height 343
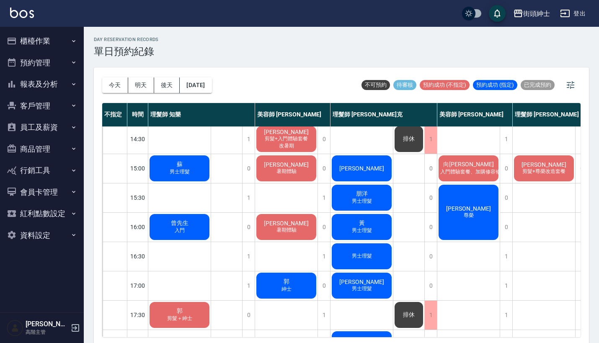
click at [179, 234] on div "曾先生 入門" at bounding box center [179, 227] width 62 height 28
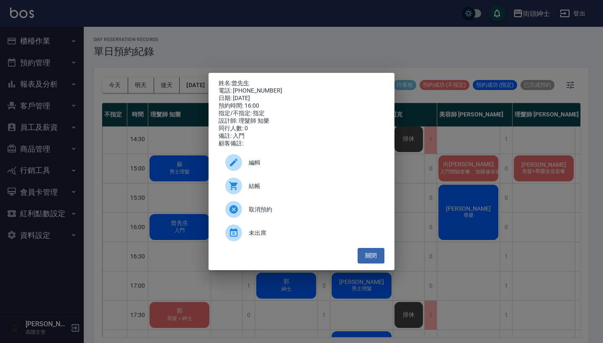
click at [256, 210] on span "取消預約" at bounding box center [313, 209] width 129 height 9
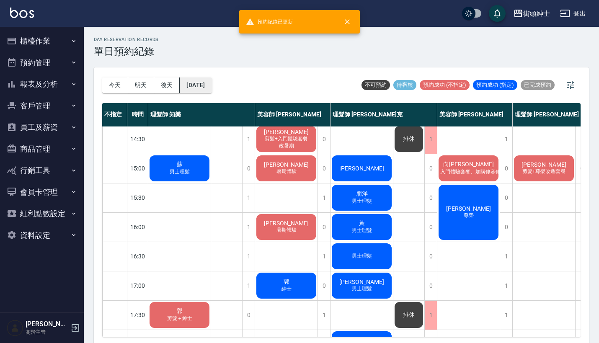
click at [196, 86] on button "[DATE]" at bounding box center [196, 84] width 32 height 15
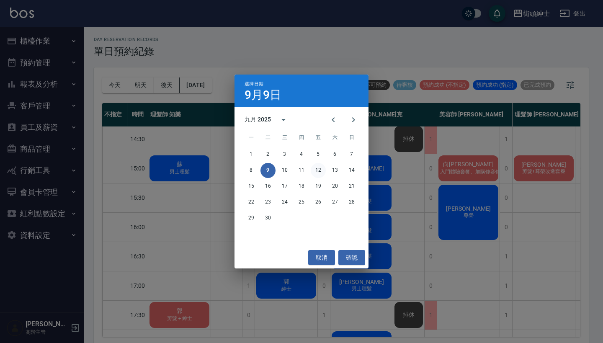
click at [317, 171] on button "12" at bounding box center [318, 170] width 15 height 15
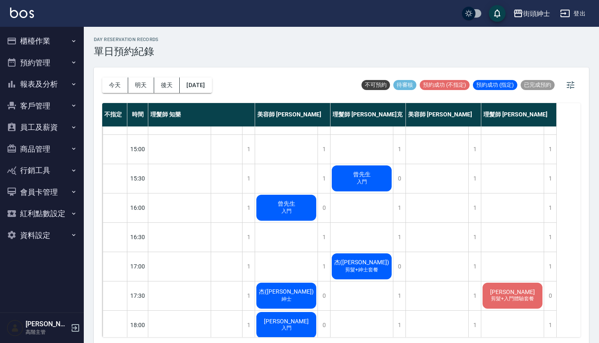
scroll to position [214, 0]
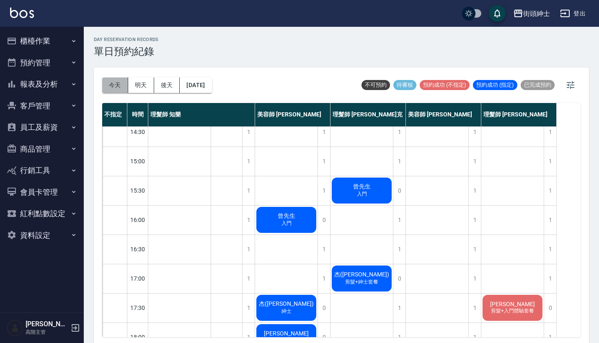
click at [116, 86] on button "今天" at bounding box center [115, 84] width 26 height 15
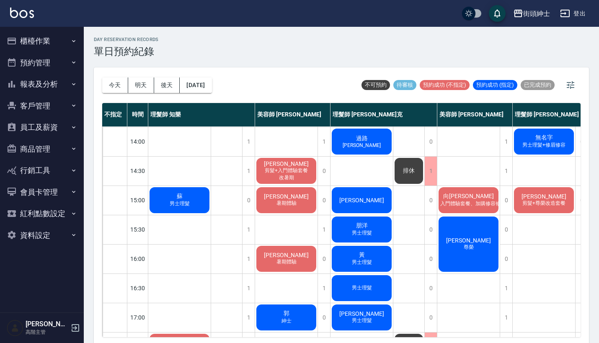
scroll to position [175, 0]
click at [122, 84] on button "今天" at bounding box center [115, 84] width 26 height 15
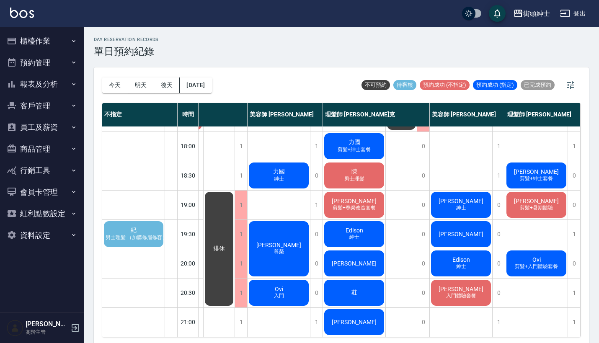
scroll to position [412, 62]
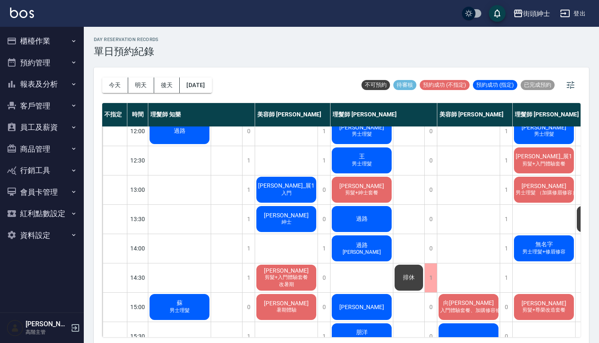
scroll to position [78, 0]
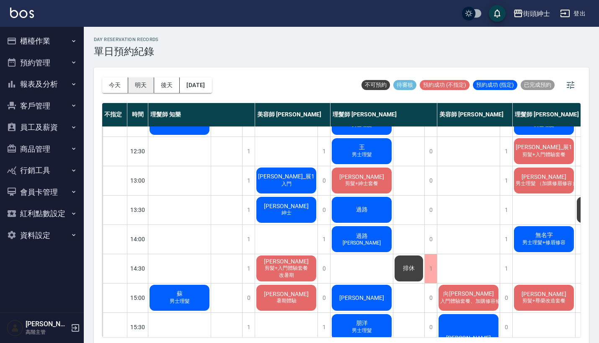
click at [142, 85] on button "明天" at bounding box center [141, 84] width 26 height 15
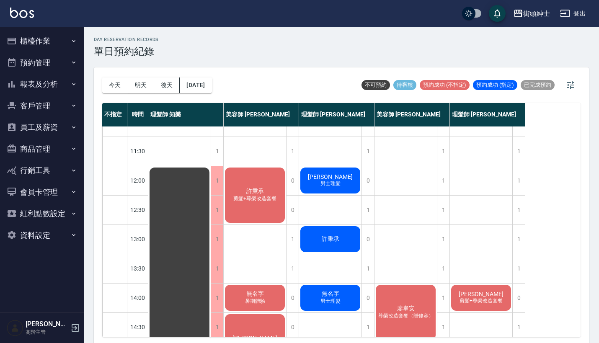
scroll to position [12, 0]
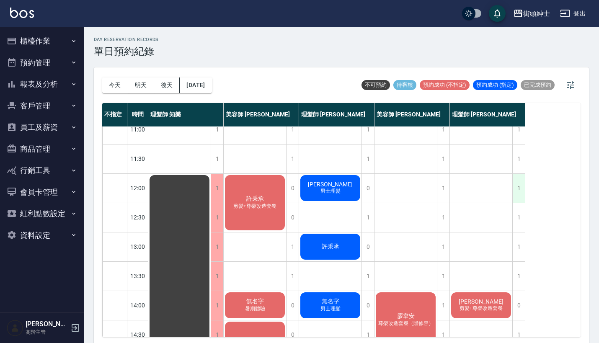
click at [518, 189] on div "1" at bounding box center [518, 188] width 13 height 29
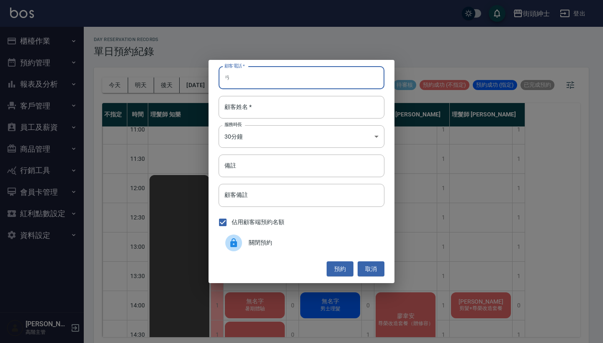
type input "ㄞ"
type input "0"
type input "0963739587"
click at [228, 119] on div "顧客電話   * 0963739587 顧客電話   * 顧客姓名   * 顧客姓名   * 服務時長 30分鐘 1 服務時長 備註 備註 顧客備註 顧客備註…" at bounding box center [302, 171] width 186 height 223
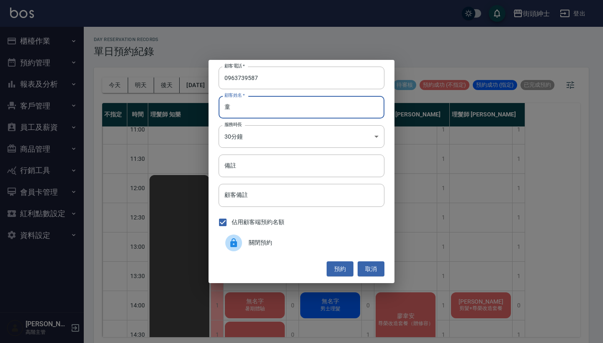
type input "童"
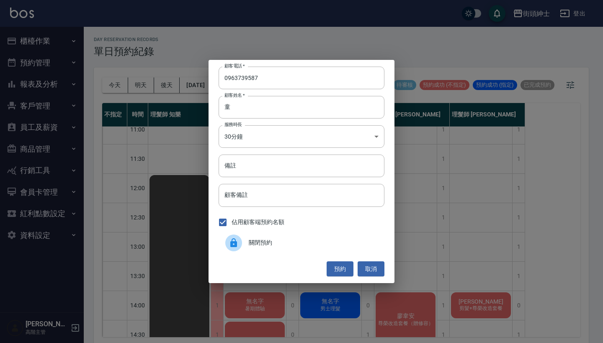
click at [340, 278] on div "顧客電話   * 0963739587 顧客電話   * 顧客姓名   * 童 顧客姓名   * 服務時長 30分鐘 1 服務時長 備註 備註 顧客備註 顧客…" at bounding box center [302, 171] width 186 height 223
click at [341, 268] on button "預約" at bounding box center [340, 268] width 27 height 15
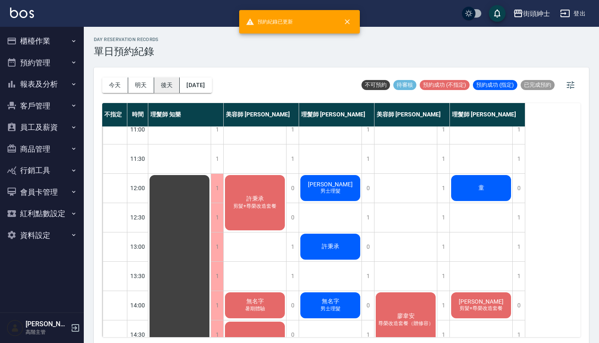
click at [163, 82] on button "後天" at bounding box center [167, 84] width 26 height 15
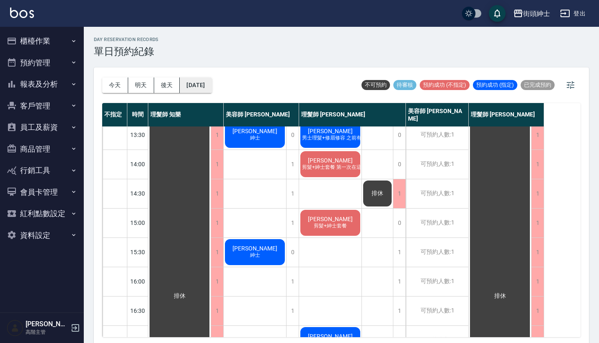
click at [206, 86] on button "2025/09/11" at bounding box center [196, 84] width 32 height 15
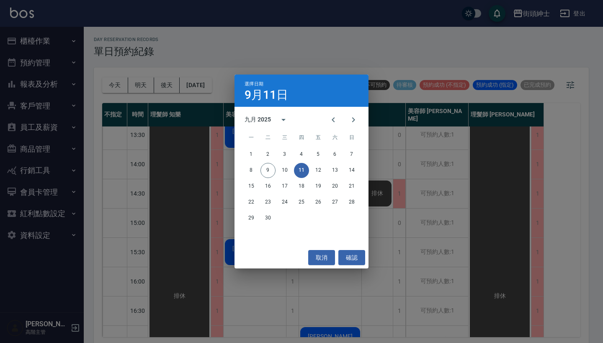
click at [266, 62] on div "選擇日期 9月11日 九月 2025 一 二 三 四 五 六 日 1 2 3 4 5 6 7 8 9 10 11 12 13 14 15 16 17 18 1…" at bounding box center [301, 171] width 603 height 343
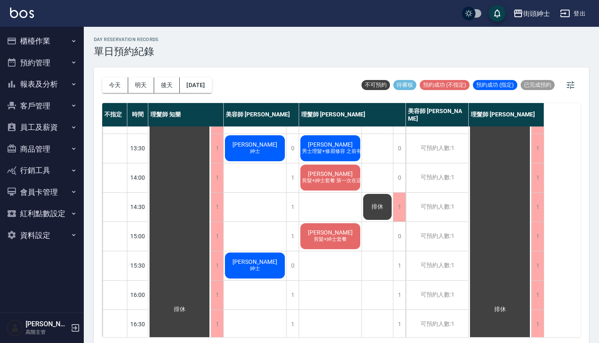
scroll to position [139, 0]
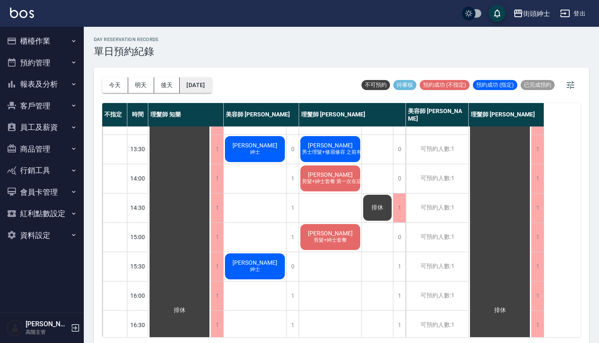
click at [211, 87] on button "2025/09/11" at bounding box center [196, 84] width 32 height 15
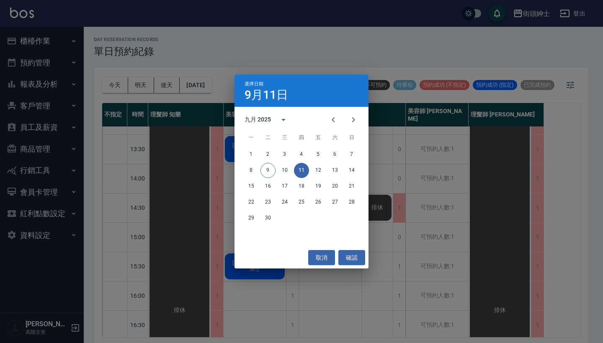
click at [245, 60] on div "選擇日期 9月11日 九月 2025 一 二 三 四 五 六 日 1 2 3 4 5 6 7 8 9 10 11 12 13 14 15 16 17 18 1…" at bounding box center [301, 171] width 603 height 343
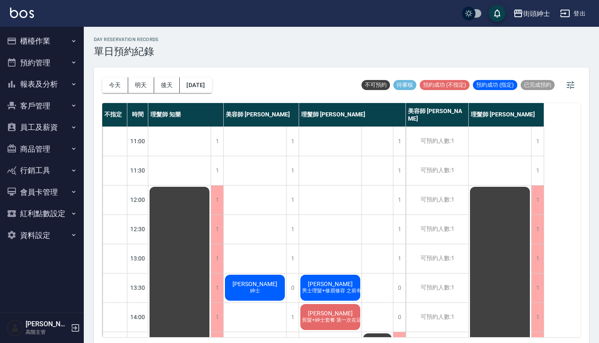
scroll to position [0, 0]
click at [117, 89] on button "今天" at bounding box center [115, 84] width 26 height 15
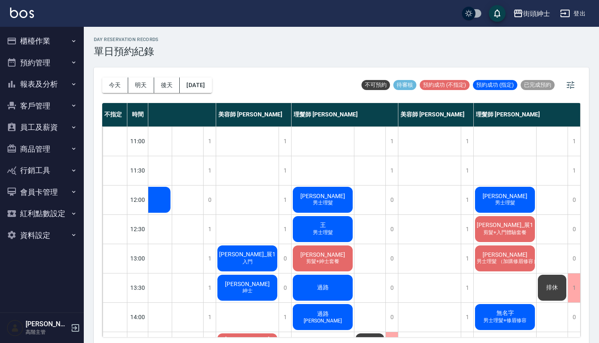
scroll to position [0, 43]
click at [323, 204] on span "男士理髮" at bounding box center [322, 202] width 23 height 7
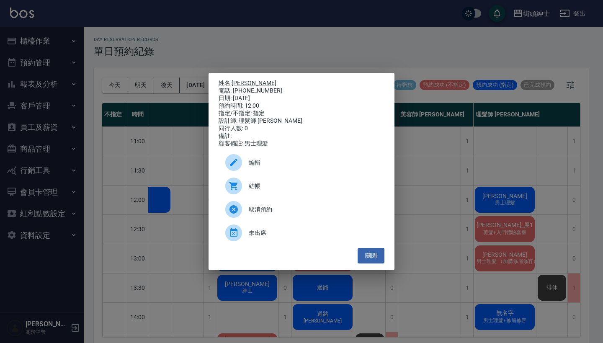
click at [422, 108] on div "姓名: Tom 電話: 0938232258 日期: 2025/09/09 預約時間: 12:00 指定/不指定: 指定 設計師: 理髮師 Vic 維克 同行…" at bounding box center [301, 171] width 603 height 343
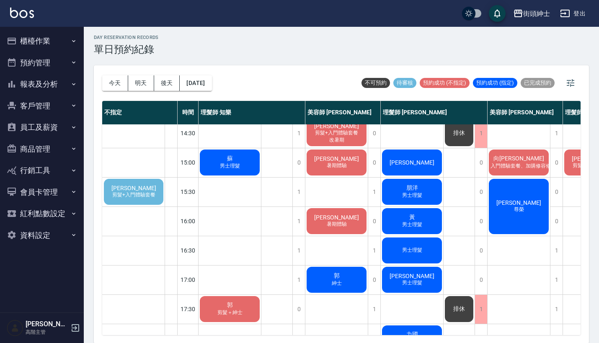
scroll to position [216, 0]
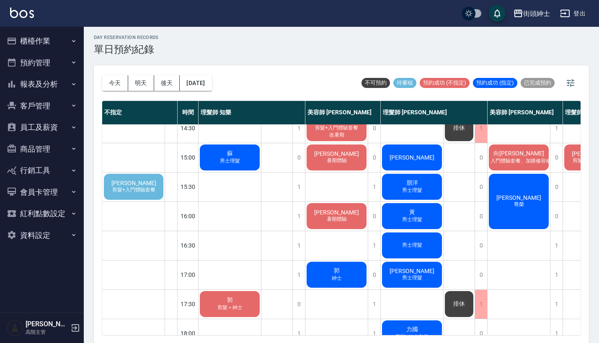
click at [133, 186] on span "黃堃育" at bounding box center [134, 183] width 48 height 7
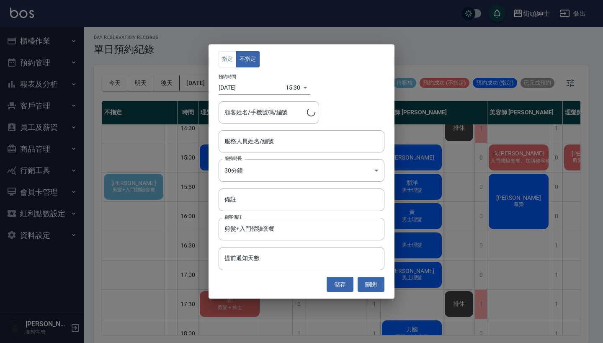
type input "黃堃育/0920667098"
click at [252, 142] on input "服務人員姓名/編號" at bounding box center [301, 141] width 158 height 15
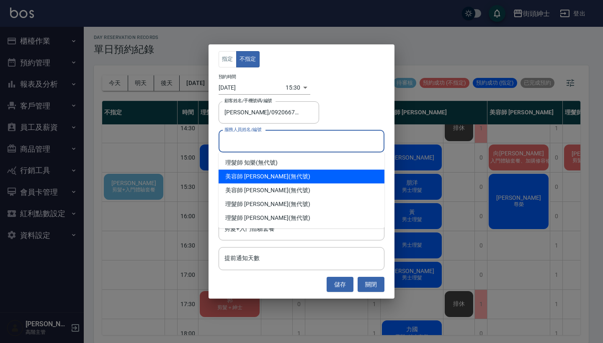
click at [256, 188] on span "美容師 [PERSON_NAME]" at bounding box center [256, 190] width 63 height 9
type input "美容師 [PERSON_NAME](無代號)"
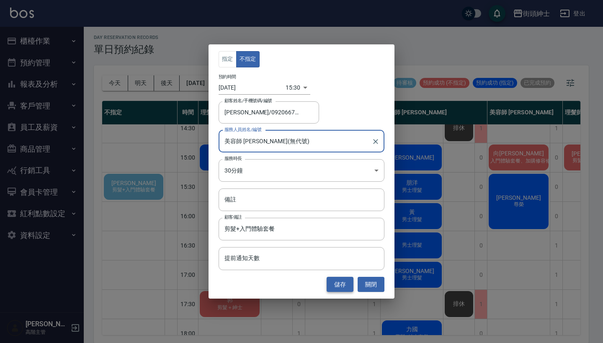
click at [344, 286] on button "儲存" at bounding box center [340, 284] width 27 height 15
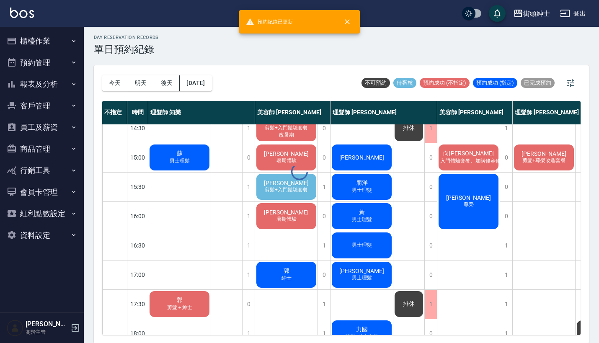
click at [297, 175] on div "day Reservation records 單日預約紀錄 今天 明天 後天 2025/09/09 不可預約 待審核 預約成功 (不指定) 預約成功 (指定…" at bounding box center [341, 184] width 515 height 319
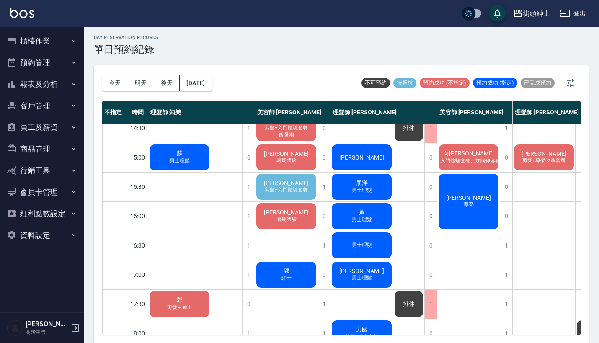
click at [289, 186] on span "黃堃育" at bounding box center [286, 183] width 48 height 7
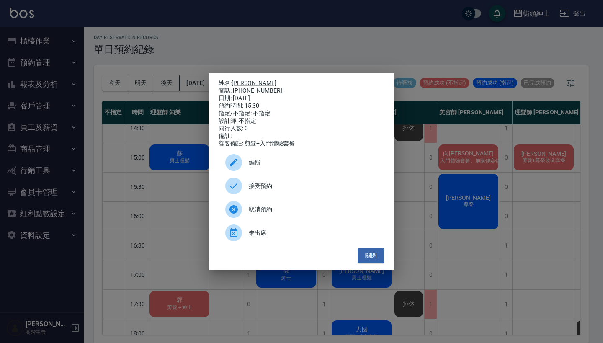
click at [252, 183] on div "接受預約" at bounding box center [302, 185] width 166 height 23
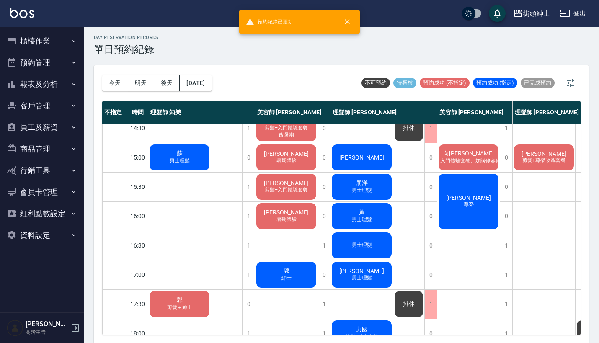
click at [293, 188] on span "剪髮+入門體驗套餐" at bounding box center [286, 189] width 46 height 7
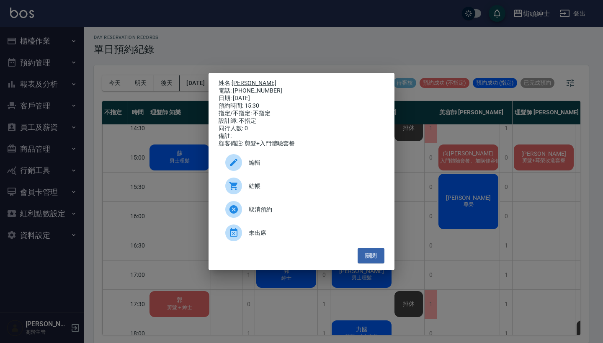
drag, startPoint x: 268, startPoint y: 89, endPoint x: 236, endPoint y: 77, distance: 34.6
click at [236, 80] on div "姓名: 黃堃育 電話: 0920667098 日期: 2025/09/09 預約時間: 15:30 指定/不指定: 不指定 設計師: 不指定 同行人數: 0 …" at bounding box center [302, 114] width 166 height 68
copy div "姓名: 黃堃育 電話: 0920667098"
click at [263, 56] on div "姓名: 黃堃育 電話: 0920667098 日期: 2025/09/09 預約時間: 15:30 指定/不指定: 不指定 設計師: 不指定 同行人數: 0 …" at bounding box center [301, 171] width 603 height 343
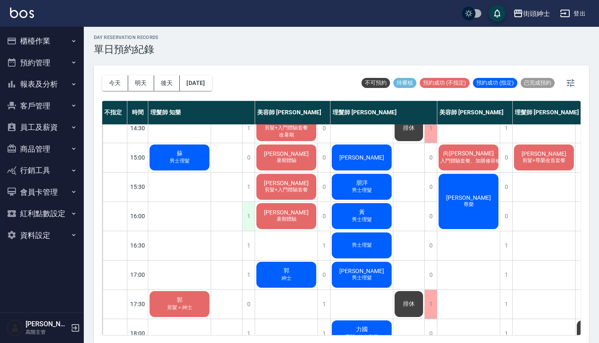
click at [247, 216] on div "1" at bounding box center [248, 216] width 13 height 29
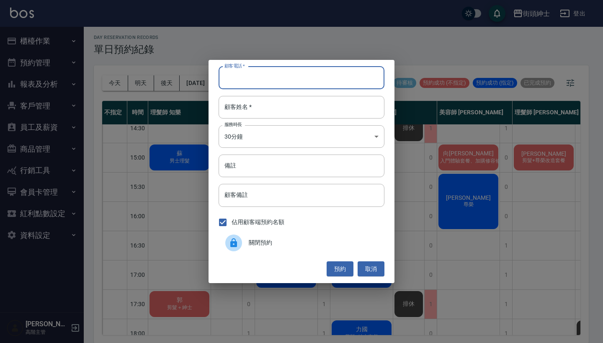
type input "ㄒ"
click at [318, 53] on div "顧客電話   * 顧客電話   * 顧客姓名   * 顧客姓名   * 服務時長 30分鐘 1 服務時長 備註 備註 顧客備註 顧客備註 佔用顧客端預約名額 …" at bounding box center [301, 171] width 603 height 343
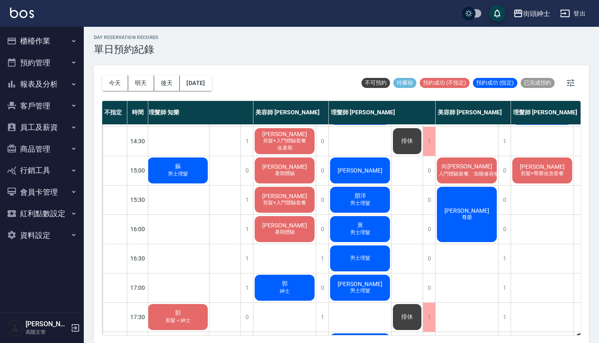
scroll to position [204, 1]
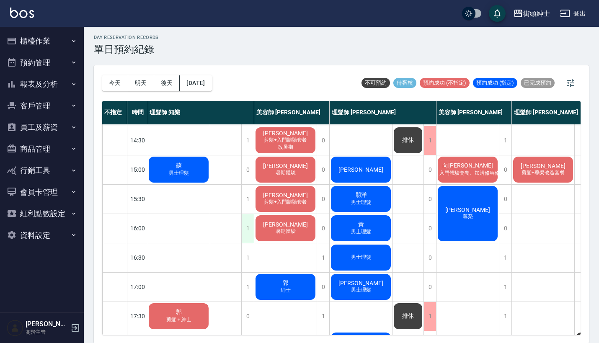
click at [248, 230] on div "1" at bounding box center [247, 228] width 13 height 29
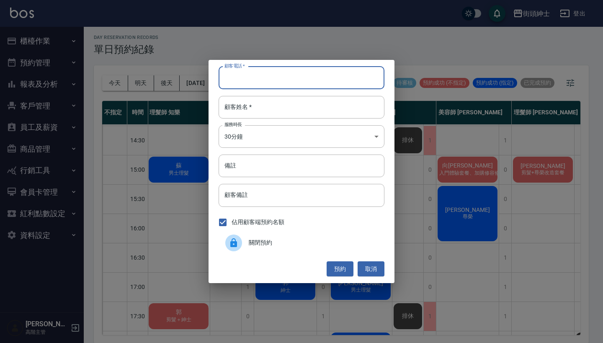
paste input "黃堃育 電話: 0920667098"
type input "黃堃育 電話: 0920667098"
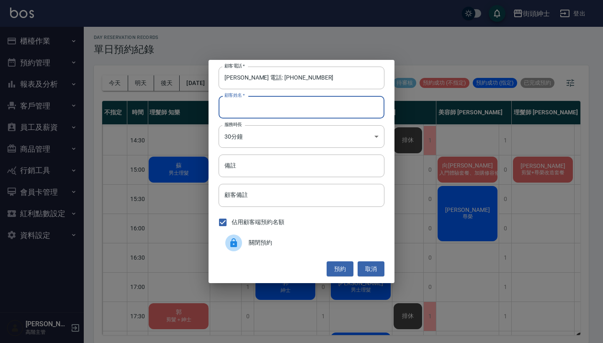
paste input "黃堃育 電話: 0920667098"
type input "黃堃育 電話: 0920667098"
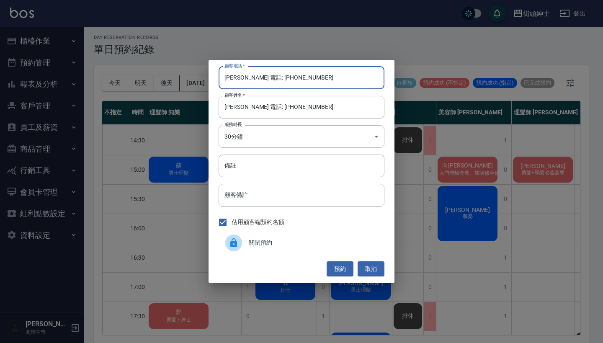
drag, startPoint x: 258, startPoint y: 77, endPoint x: 170, endPoint y: 72, distance: 88.9
click at [179, 73] on div "顧客電話   * 黃堃育 電話: 0920667098 顧客電話   * 顧客姓名   * 黃堃育 電話: 0920667098 顧客姓名   * 服務時長 …" at bounding box center [301, 171] width 603 height 343
type input "0920667098"
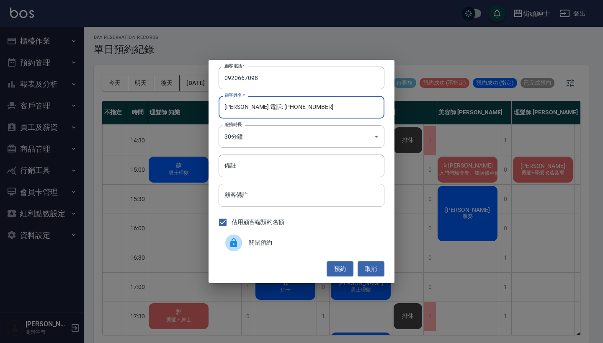
drag, startPoint x: 321, startPoint y: 103, endPoint x: 244, endPoint y: 108, distance: 76.8
click at [244, 108] on input "黃堃育 電話: 0920667098" at bounding box center [302, 107] width 166 height 23
click at [309, 108] on input "黃堃育 電話: 0920667098" at bounding box center [302, 107] width 166 height 23
drag, startPoint x: 309, startPoint y: 109, endPoint x: 242, endPoint y: 109, distance: 67.8
click at [242, 109] on input "黃堃育 電話: 0920667098" at bounding box center [302, 107] width 166 height 23
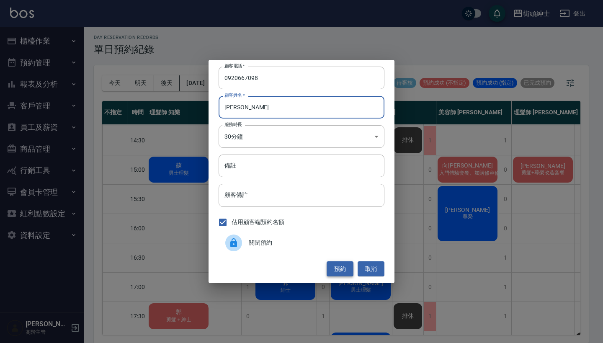
type input "黃堃育"
click at [343, 268] on button "預約" at bounding box center [340, 268] width 27 height 15
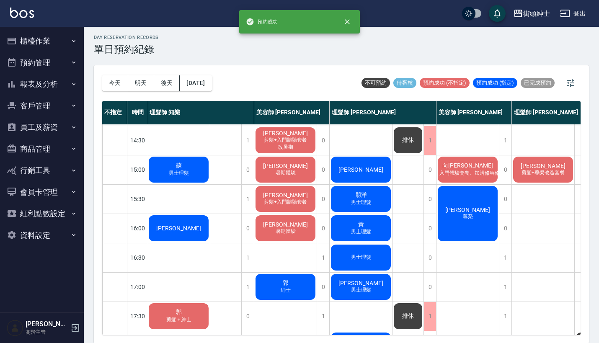
click at [178, 221] on div "黃堃育" at bounding box center [178, 228] width 62 height 28
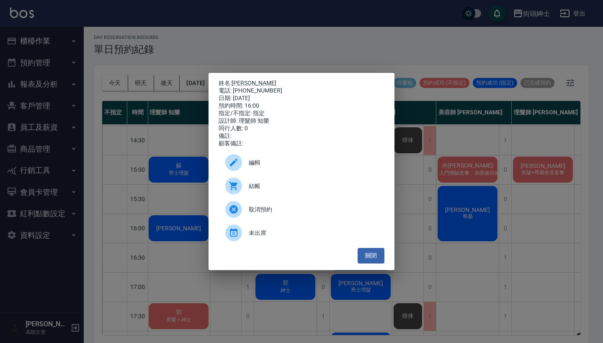
click at [267, 161] on div "編輯" at bounding box center [302, 162] width 166 height 23
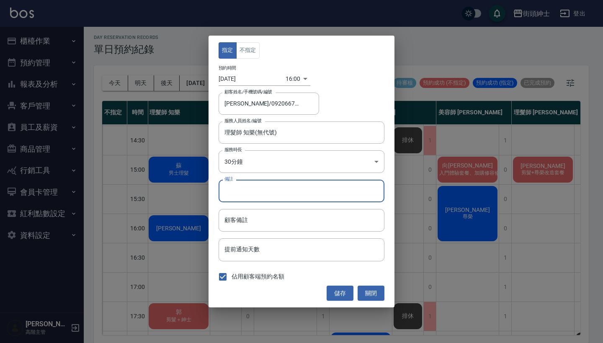
click at [263, 190] on input "備註" at bounding box center [302, 191] width 166 height 23
type input "入門"
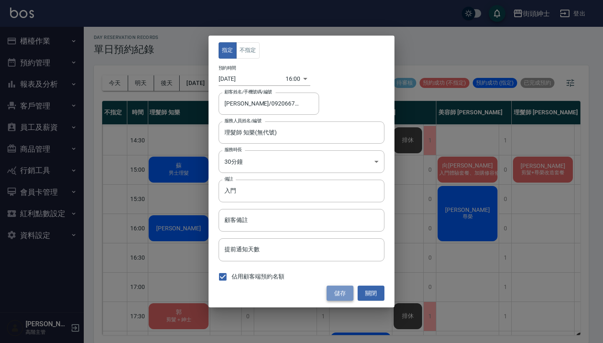
click at [350, 295] on button "儲存" at bounding box center [340, 293] width 27 height 15
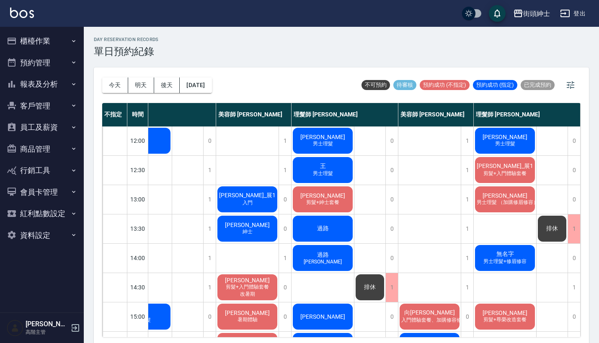
scroll to position [-8, 42]
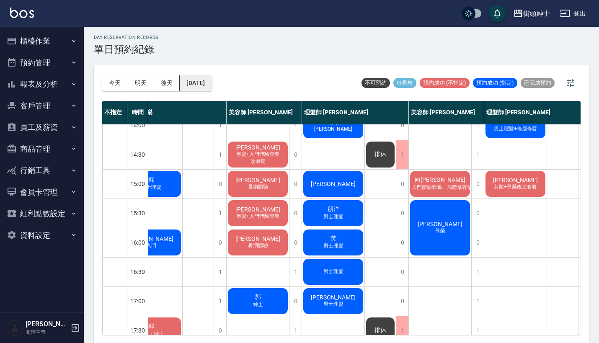
click at [211, 81] on button "[DATE]" at bounding box center [196, 82] width 32 height 15
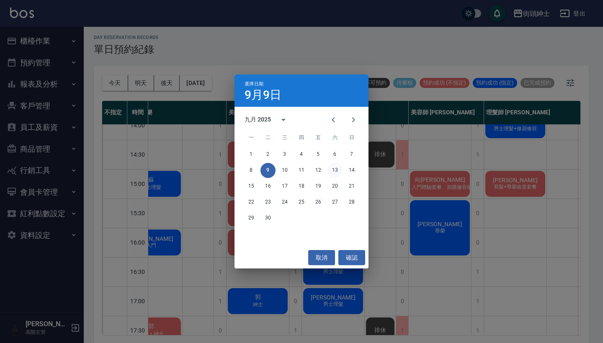
click at [336, 172] on button "13" at bounding box center [334, 170] width 15 height 15
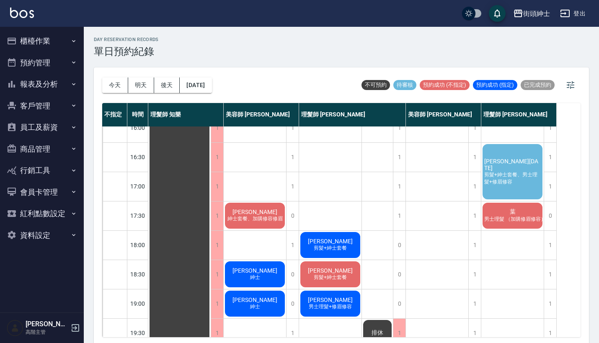
scroll to position [308, 0]
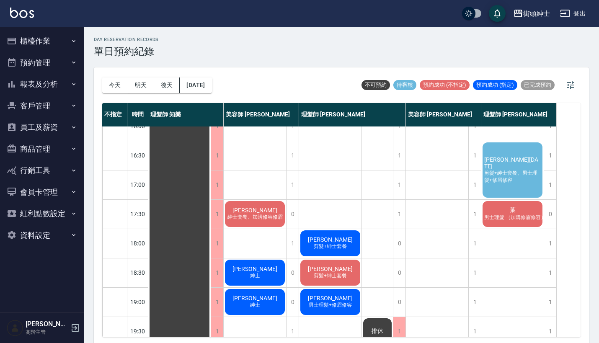
click at [525, 175] on span "剪髮+紳士套餐、男士理髮+修眉修容" at bounding box center [512, 177] width 60 height 14
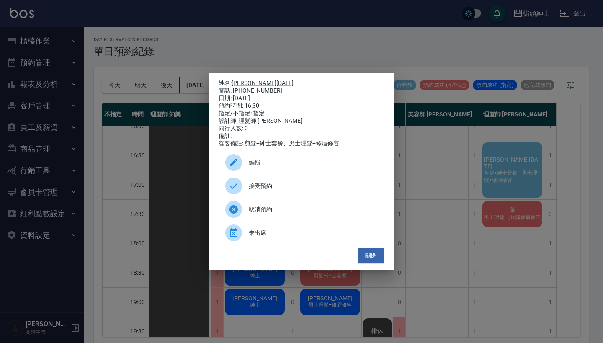
click at [472, 226] on div "姓名: 黃昱翔26.5.13 電話: 0930053049 日期: 2025/09/13 預約時間: 16:30 指定/不指定: 指定 設計師: 理髮師 er…" at bounding box center [301, 171] width 603 height 343
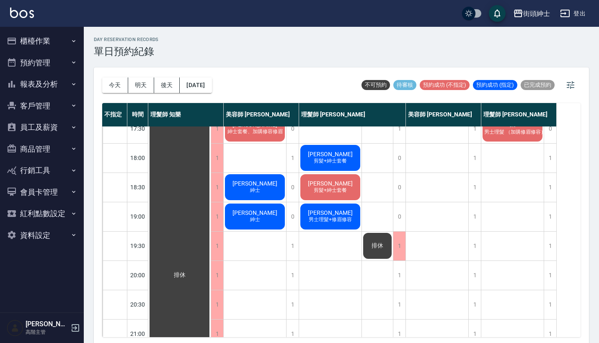
scroll to position [394, 0]
click at [399, 275] on div "1" at bounding box center [399, 274] width 13 height 29
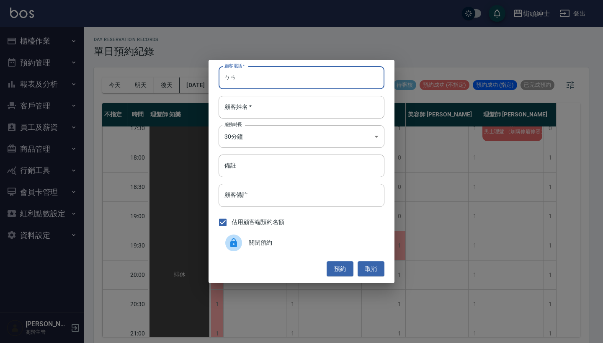
type input "ㄅ"
type input "ㄉ"
type input "0123"
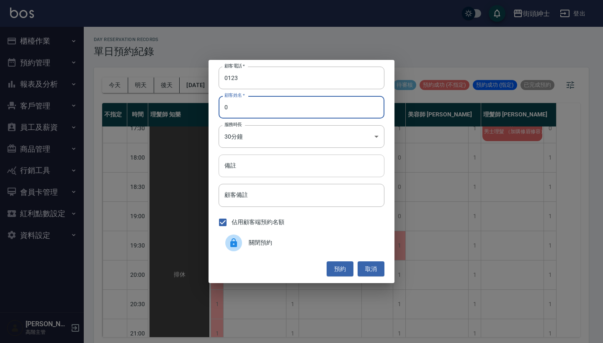
type input "0"
click at [288, 176] on input "備註" at bounding box center [302, 166] width 166 height 23
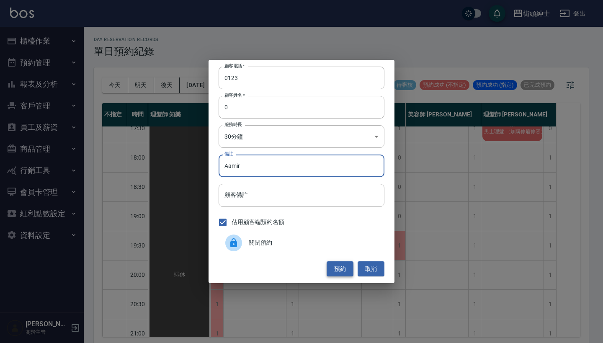
type input "Aamir"
click at [340, 274] on button "預約" at bounding box center [340, 268] width 27 height 15
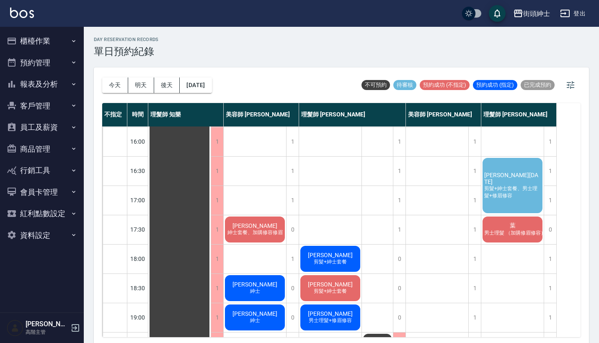
scroll to position [289, 0]
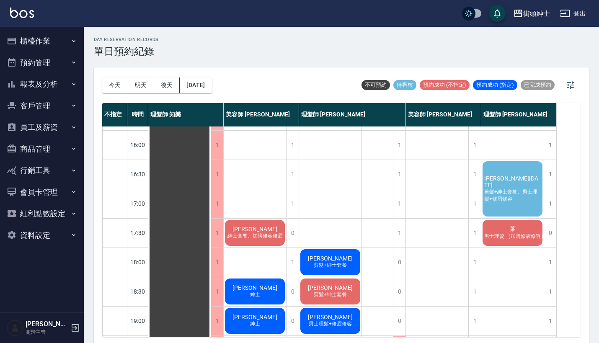
click at [510, 189] on span "剪髮+紳士套餐、男士理髮+修眉修容" at bounding box center [512, 195] width 60 height 14
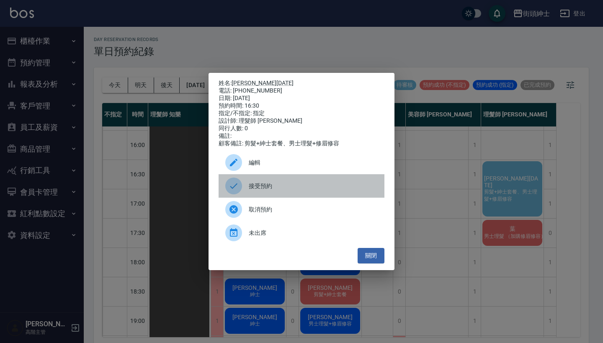
click at [308, 184] on div "接受預約" at bounding box center [302, 185] width 166 height 23
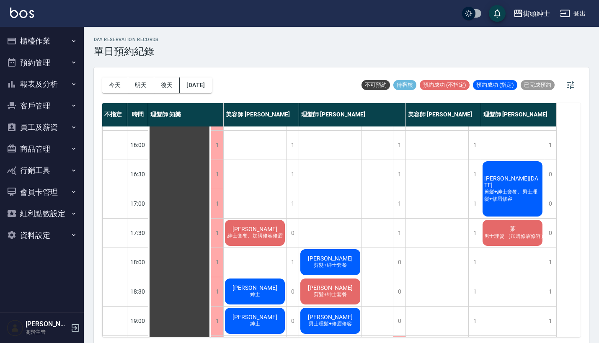
click at [509, 178] on span "黃昱翔26.5.13" at bounding box center [512, 181] width 60 height 13
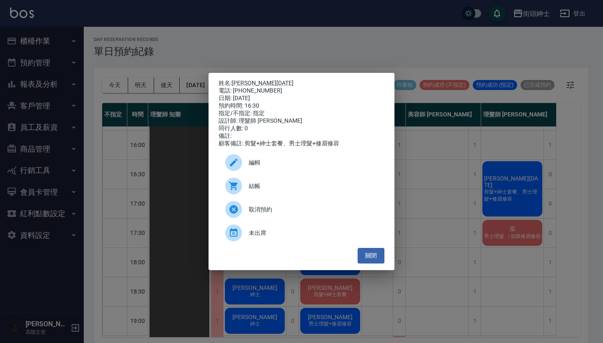
click at [395, 46] on div "姓名: 黃昱翔26.5.13 電話: 0930053049 日期: 2025/09/13 預約時間: 16:30 指定/不指定: 指定 設計師: 理髮師 er…" at bounding box center [301, 171] width 603 height 343
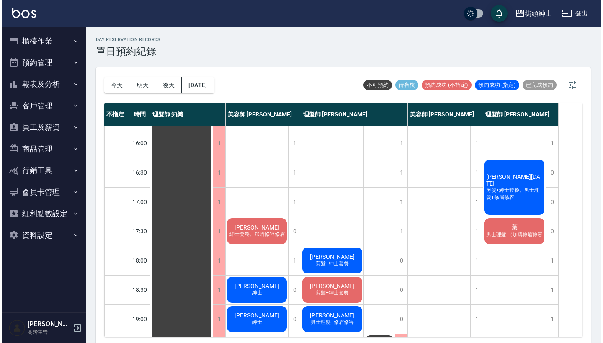
scroll to position [291, 0]
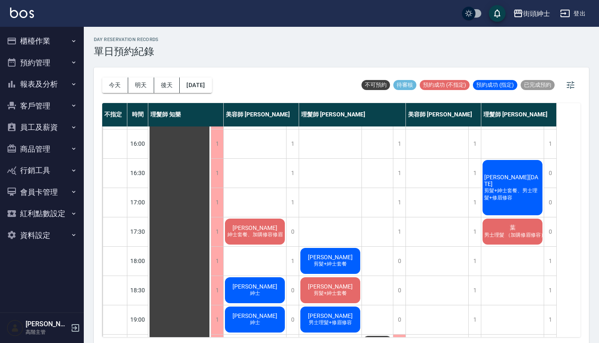
click at [520, 183] on span "黃昱翔26.5.13" at bounding box center [512, 180] width 60 height 13
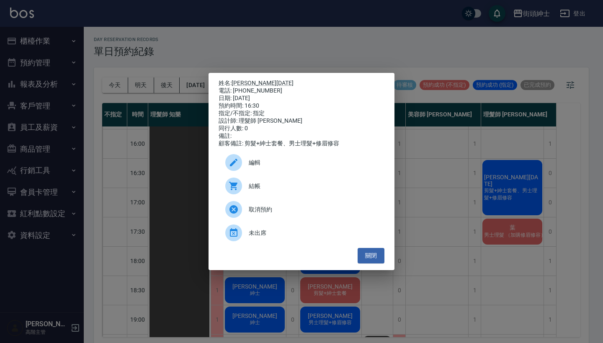
click at [265, 167] on span "編輯" at bounding box center [313, 162] width 129 height 9
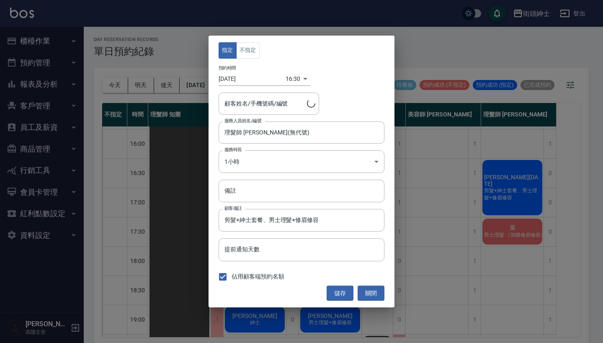
type input "黃昱翔26.5.13/0930053049"
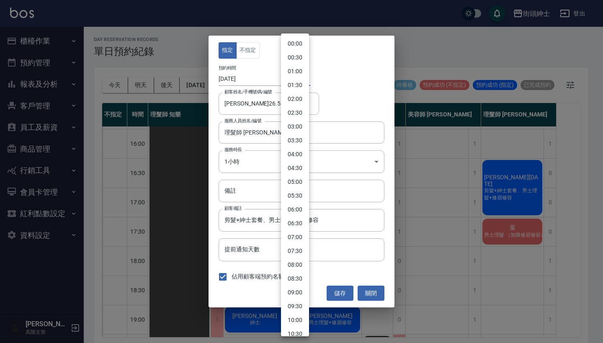
click at [290, 80] on body "街頭紳士 登出 櫃檯作業 打帳單 帳單列表 掛單列表 座位開單 營業儀表板 現金收支登錄 高階收支登錄 材料自購登錄 每日結帳 排班表 現場電腦打卡 掃碼打卡…" at bounding box center [301, 172] width 603 height 345
click at [299, 170] on li "16:00" at bounding box center [295, 171] width 28 height 14
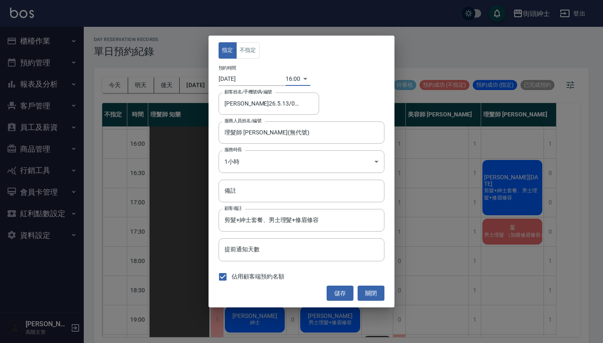
click at [297, 78] on body "街頭紳士 登出 櫃檯作業 打帳單 帳單列表 掛單列表 座位開單 營業儀表板 現金收支登錄 高階收支登錄 材料自購登錄 每日結帳 排班表 現場電腦打卡 掃碼打卡…" at bounding box center [301, 172] width 603 height 345
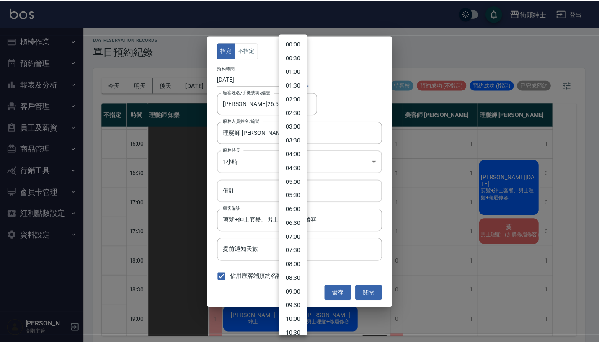
scroll to position [301, 0]
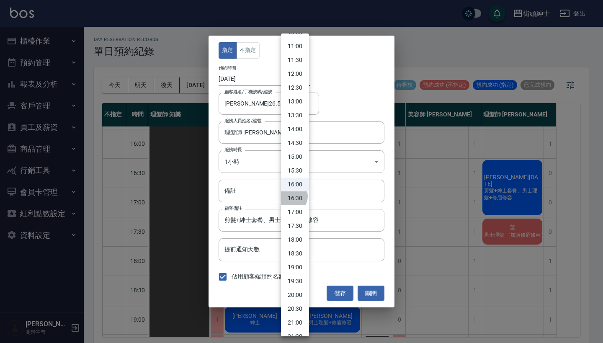
click at [290, 196] on li "16:30" at bounding box center [295, 198] width 28 height 14
type input "1757752200000"
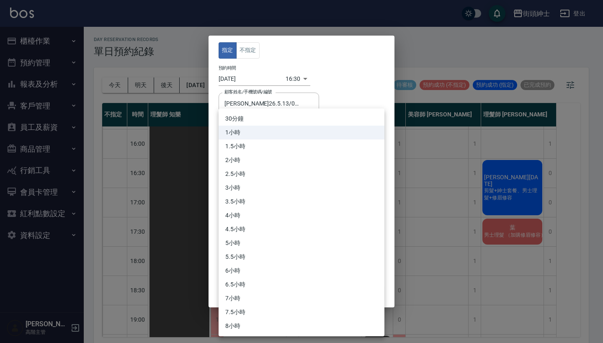
click at [301, 164] on body "街頭紳士 登出 櫃檯作業 打帳單 帳單列表 掛單列表 座位開單 營業儀表板 現金收支登錄 高階收支登錄 材料自購登錄 每日結帳 排班表 現場電腦打卡 掃碼打卡…" at bounding box center [301, 172] width 603 height 345
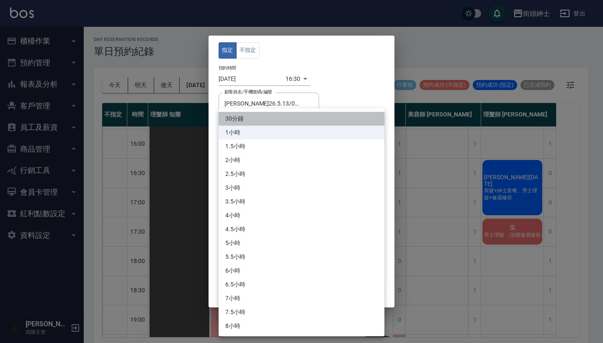
click at [305, 119] on li "30分鐘" at bounding box center [302, 119] width 166 height 14
type input "1"
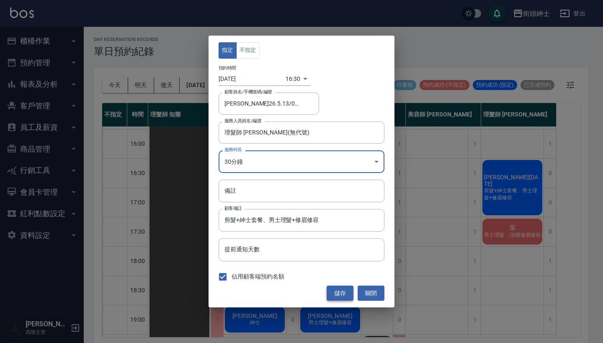
click at [338, 288] on button "儲存" at bounding box center [340, 293] width 27 height 15
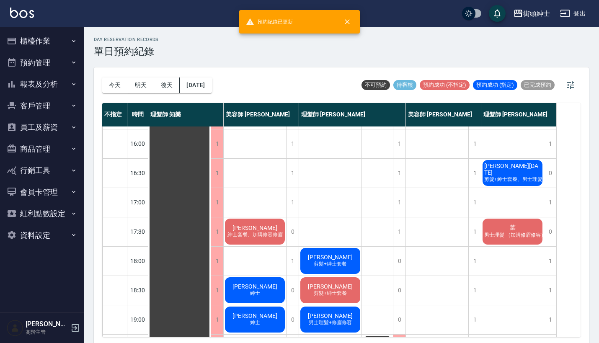
click at [500, 169] on span "黃昱翔26.5.13" at bounding box center [512, 168] width 60 height 13
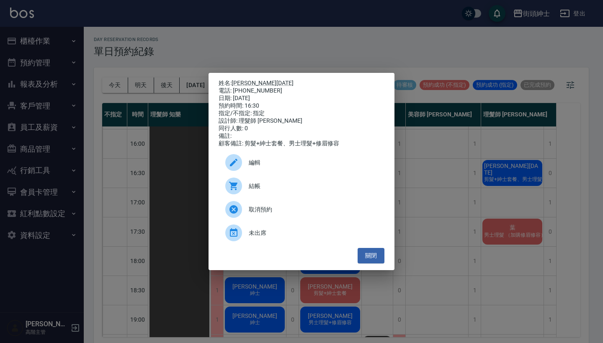
click at [168, 62] on div "姓名: 黃昱翔26.5.13 電話: 0930053049 日期: 2025/09/13 預約時間: 16:30 指定/不指定: 指定 設計師: 理髮師 er…" at bounding box center [301, 171] width 603 height 343
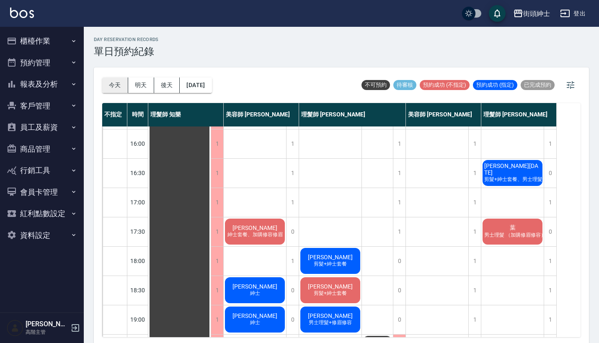
click at [112, 85] on button "今天" at bounding box center [115, 84] width 26 height 15
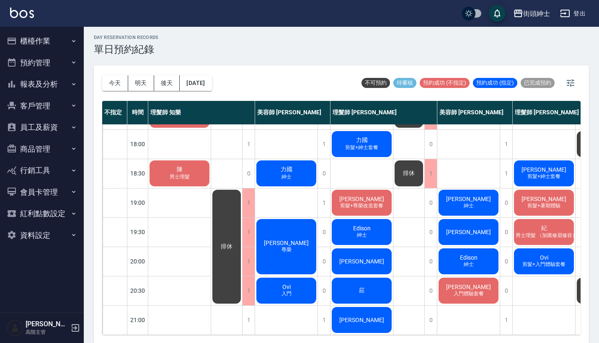
scroll to position [412, 0]
click at [110, 77] on button "今天" at bounding box center [115, 82] width 26 height 15
click at [137, 75] on button "明天" at bounding box center [141, 82] width 26 height 15
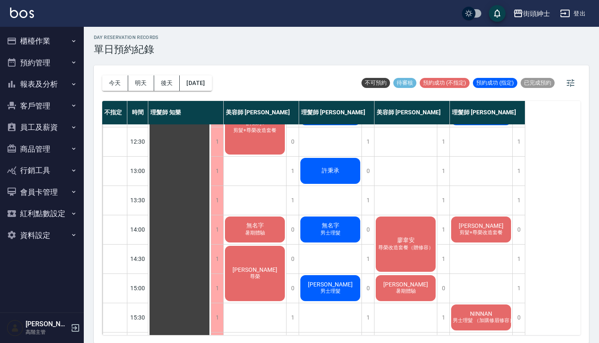
scroll to position [226, 0]
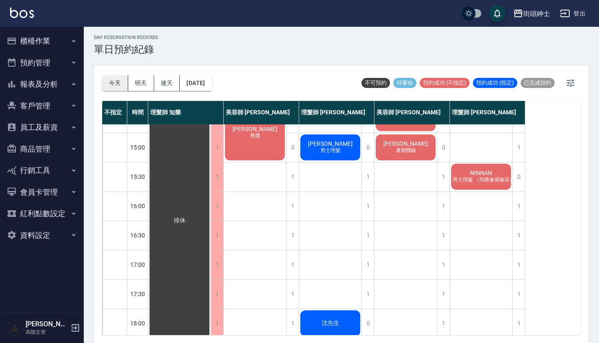
click at [117, 84] on button "今天" at bounding box center [115, 82] width 26 height 15
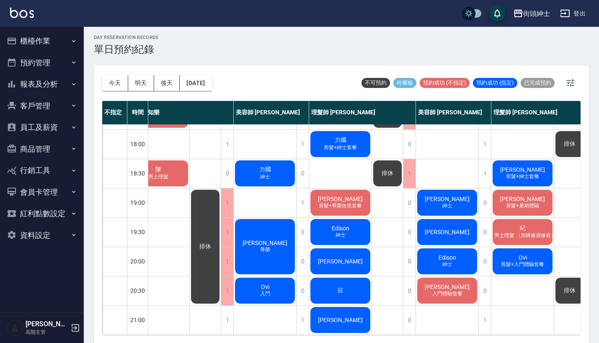
scroll to position [412, 21]
click at [453, 291] on div "周森 入門體驗套餐" at bounding box center [447, 290] width 62 height 28
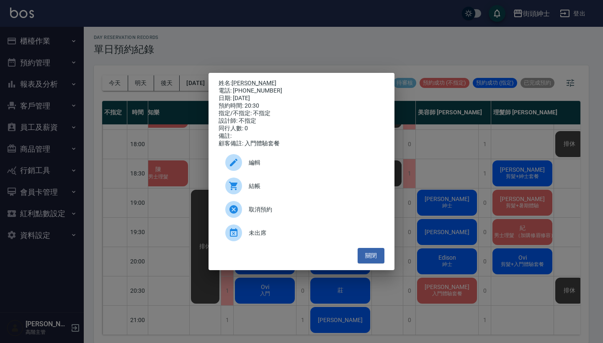
click at [469, 141] on div "姓名: 周森 電話: 0905181353 日期: 2025/09/09 預約時間: 20:30 指定/不指定: 不指定 設計師: 不指定 同行人數: 0 備…" at bounding box center [301, 171] width 603 height 343
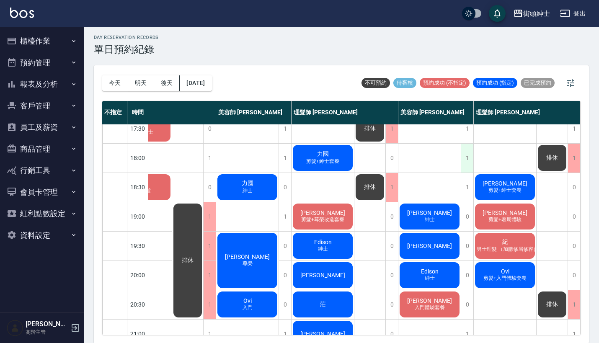
scroll to position [391, 43]
click at [461, 185] on div "1" at bounding box center [467, 187] width 13 height 29
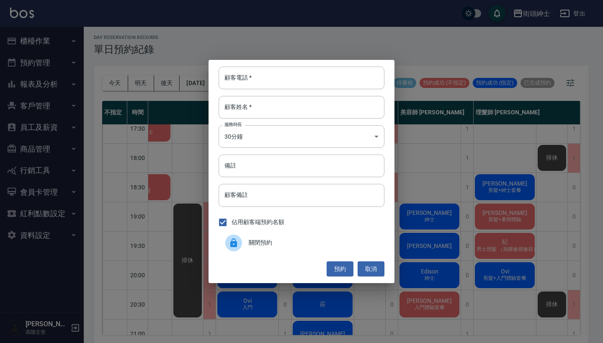
click at [250, 250] on div "關閉預約" at bounding box center [302, 242] width 166 height 23
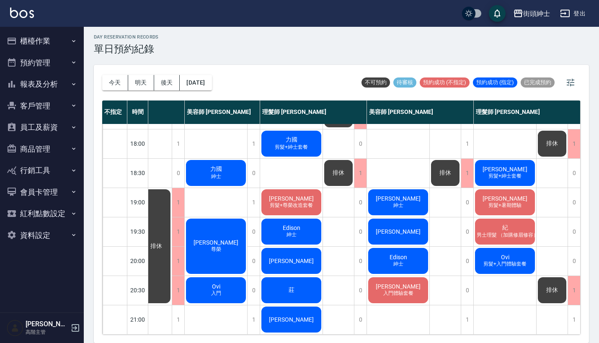
scroll to position [2, 0]
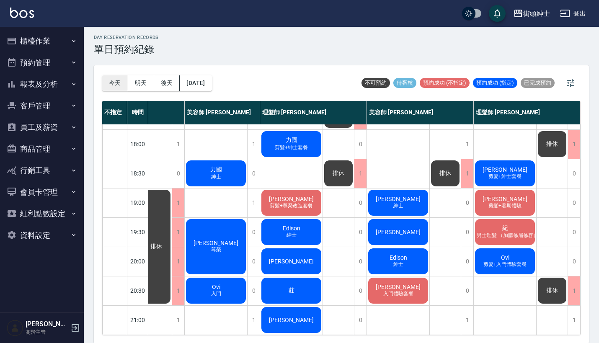
click at [111, 87] on button "今天" at bounding box center [115, 82] width 26 height 15
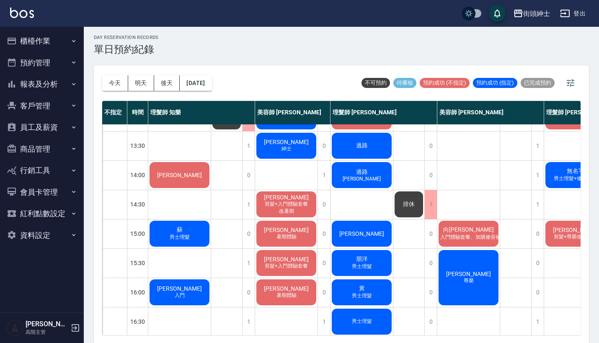
scroll to position [140, 0]
click at [251, 192] on div "1" at bounding box center [248, 204] width 13 height 29
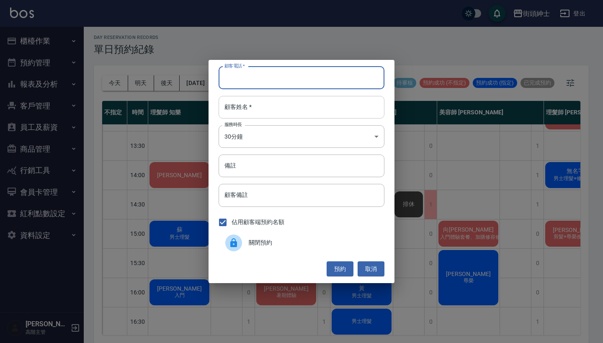
paste input "Ben Toohey 0967102608"
type input "Ben Toohey 0967102608"
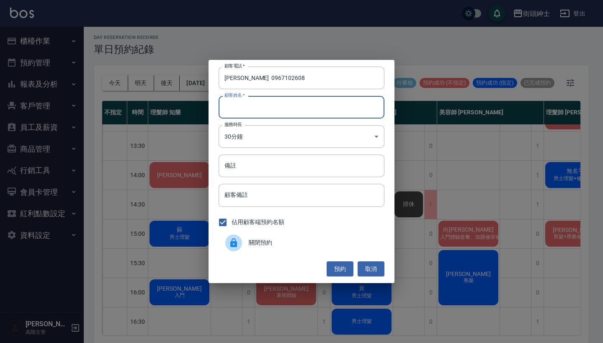
paste input "Ben Toohey 0967102608"
type input "Ben Toohey 0967102608"
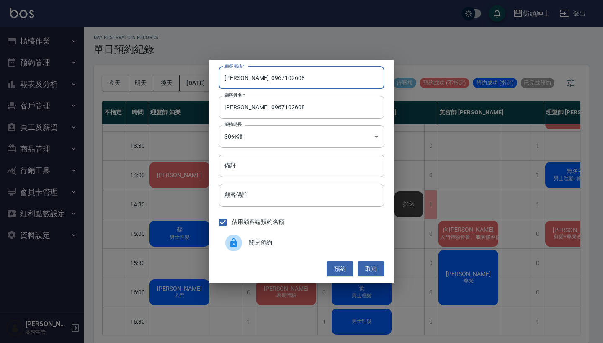
drag, startPoint x: 258, startPoint y: 80, endPoint x: 155, endPoint y: 79, distance: 103.0
click at [161, 79] on div "顧客電話   * Ben Toohey 0967102608 顧客電話   * 顧客姓名   * Ben Toohey 0967102608 顧客姓名   *…" at bounding box center [301, 171] width 603 height 343
type input "0967102608"
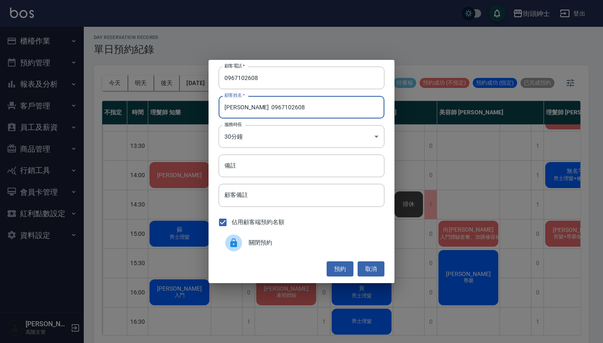
drag, startPoint x: 310, startPoint y: 106, endPoint x: 260, endPoint y: 106, distance: 50.2
click at [260, 106] on input "Ben Toohey 0967102608" at bounding box center [302, 107] width 166 height 23
type input "Ben Toohey"
click at [330, 266] on button "預約" at bounding box center [340, 268] width 27 height 15
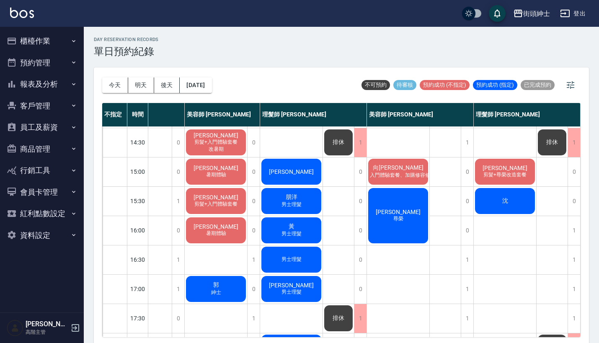
scroll to position [201, 75]
